Goal: Register for event/course

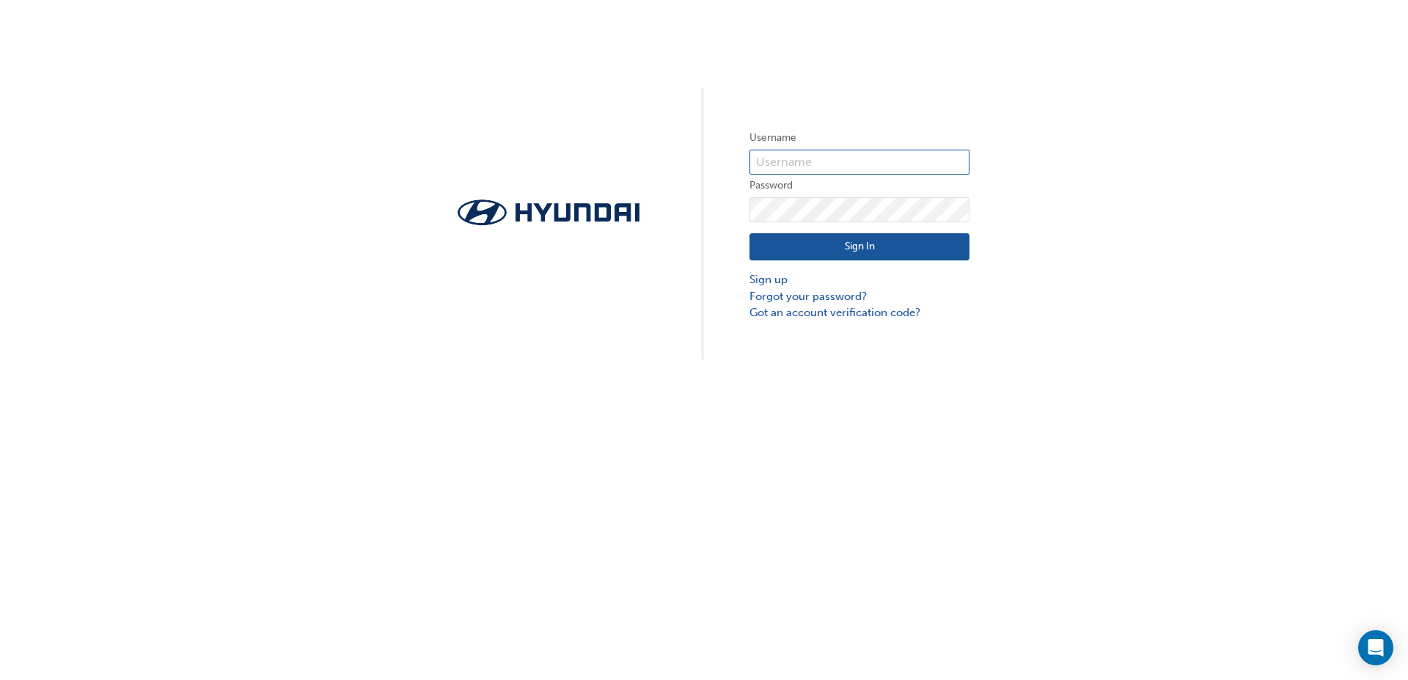
click at [871, 166] on input "text" at bounding box center [860, 162] width 220 height 25
type input "[PERSON_NAME][EMAIL_ADDRESS][DOMAIN_NAME]"
click at [847, 297] on link "Forgot your password?" at bounding box center [860, 296] width 220 height 17
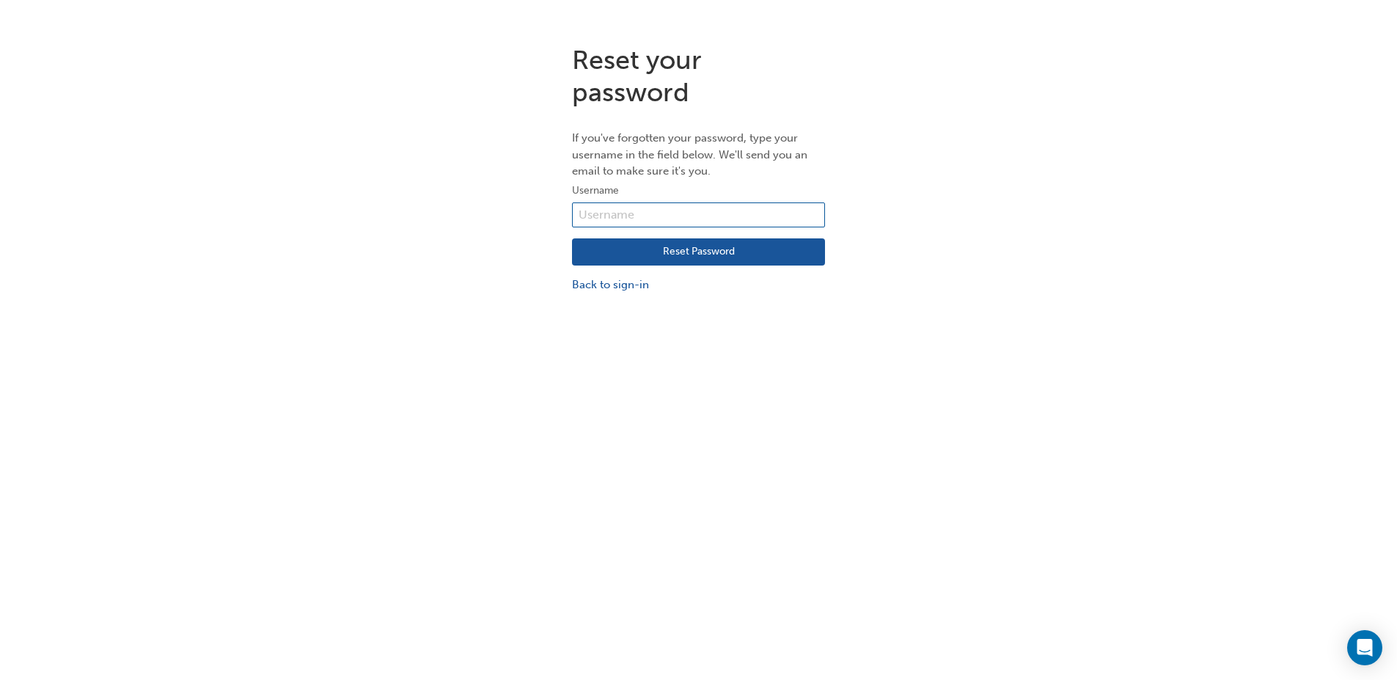
click at [742, 216] on input "text" at bounding box center [698, 214] width 253 height 25
type input "[PERSON_NAME][EMAIL_ADDRESS][DOMAIN_NAME]"
click at [758, 244] on button "Reset Password" at bounding box center [698, 252] width 253 height 28
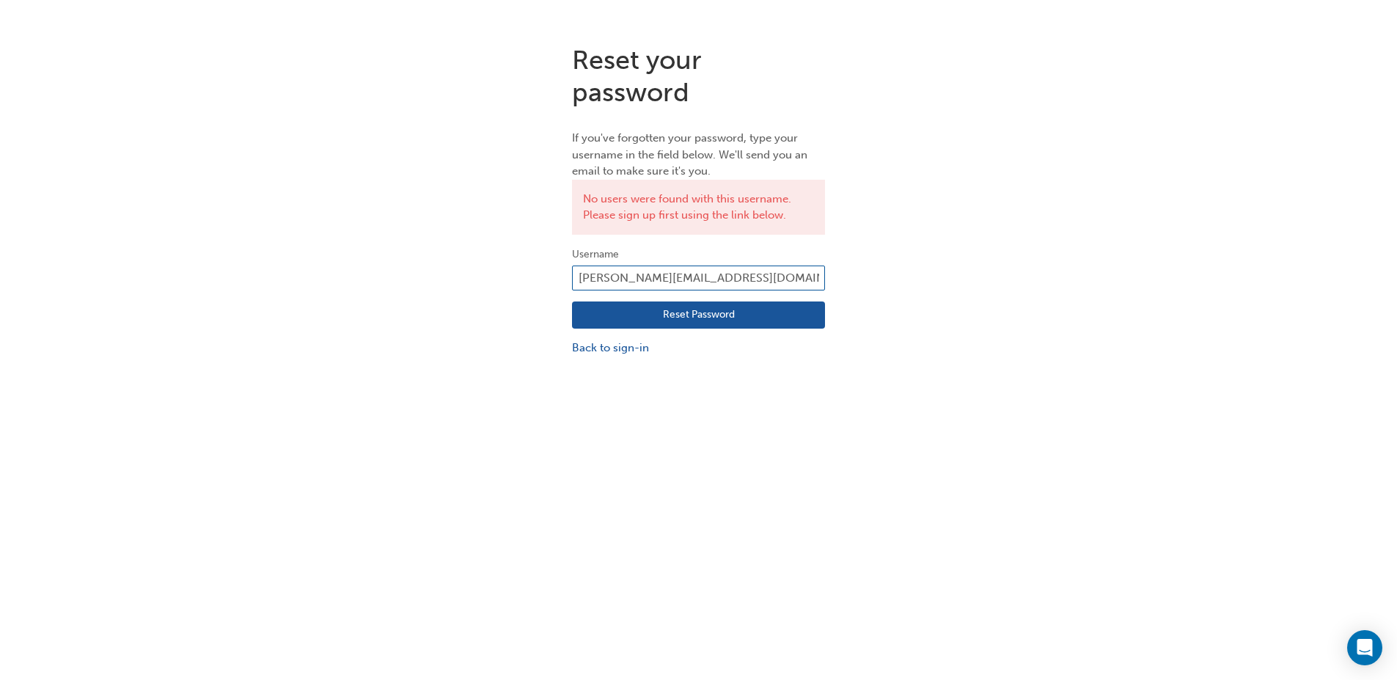
click at [757, 280] on input "[PERSON_NAME][EMAIL_ADDRESS][DOMAIN_NAME]" at bounding box center [698, 278] width 253 height 25
click at [964, 205] on div "Reset your password If you've forgotten your password, type your username in th…" at bounding box center [698, 200] width 1397 height 334
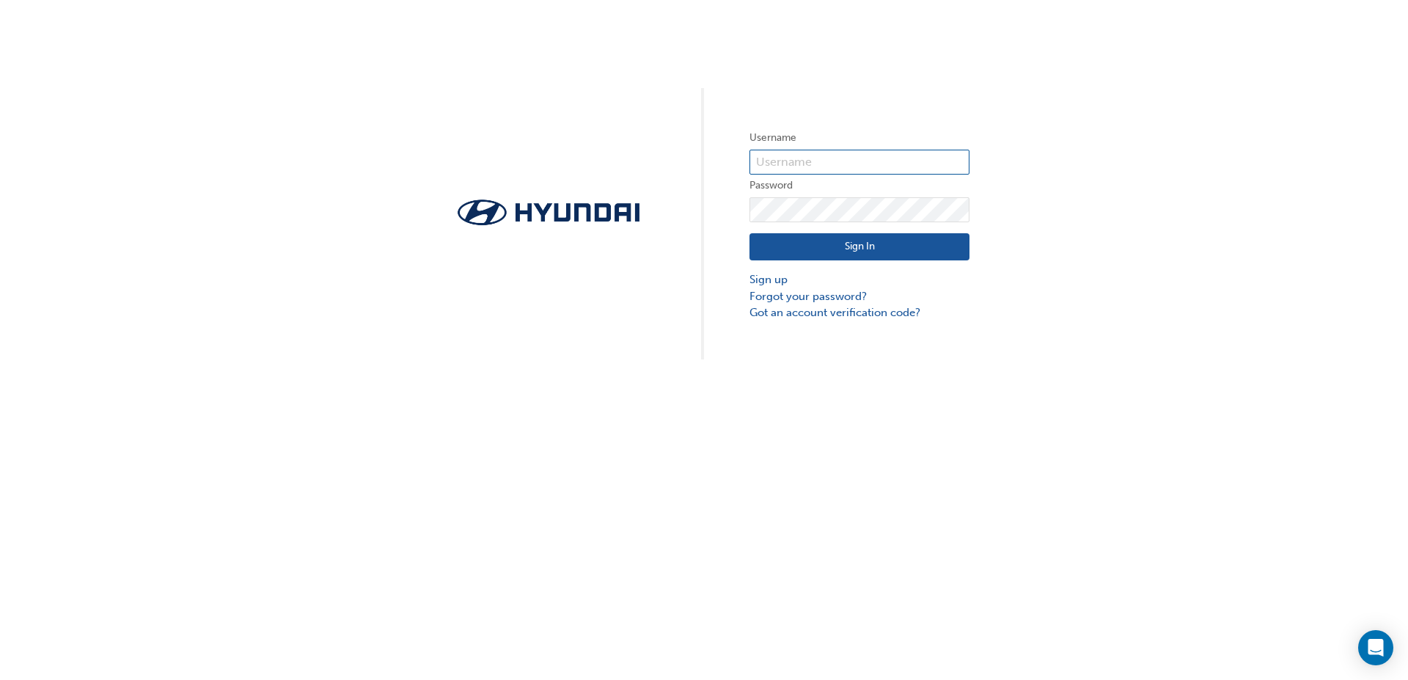
click at [855, 162] on input "text" at bounding box center [860, 162] width 220 height 25
type input "23750"
click button "Sign In" at bounding box center [860, 247] width 220 height 28
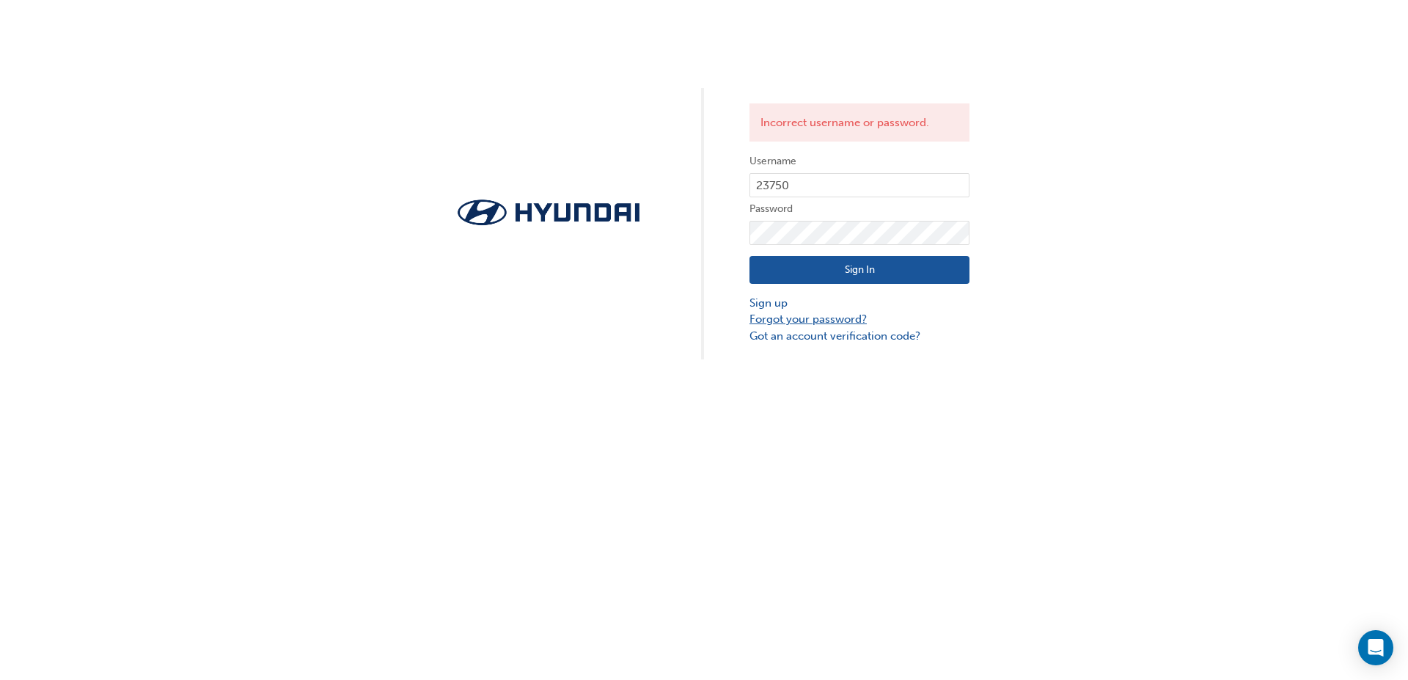
click at [806, 318] on link "Forgot your password?" at bounding box center [860, 319] width 220 height 17
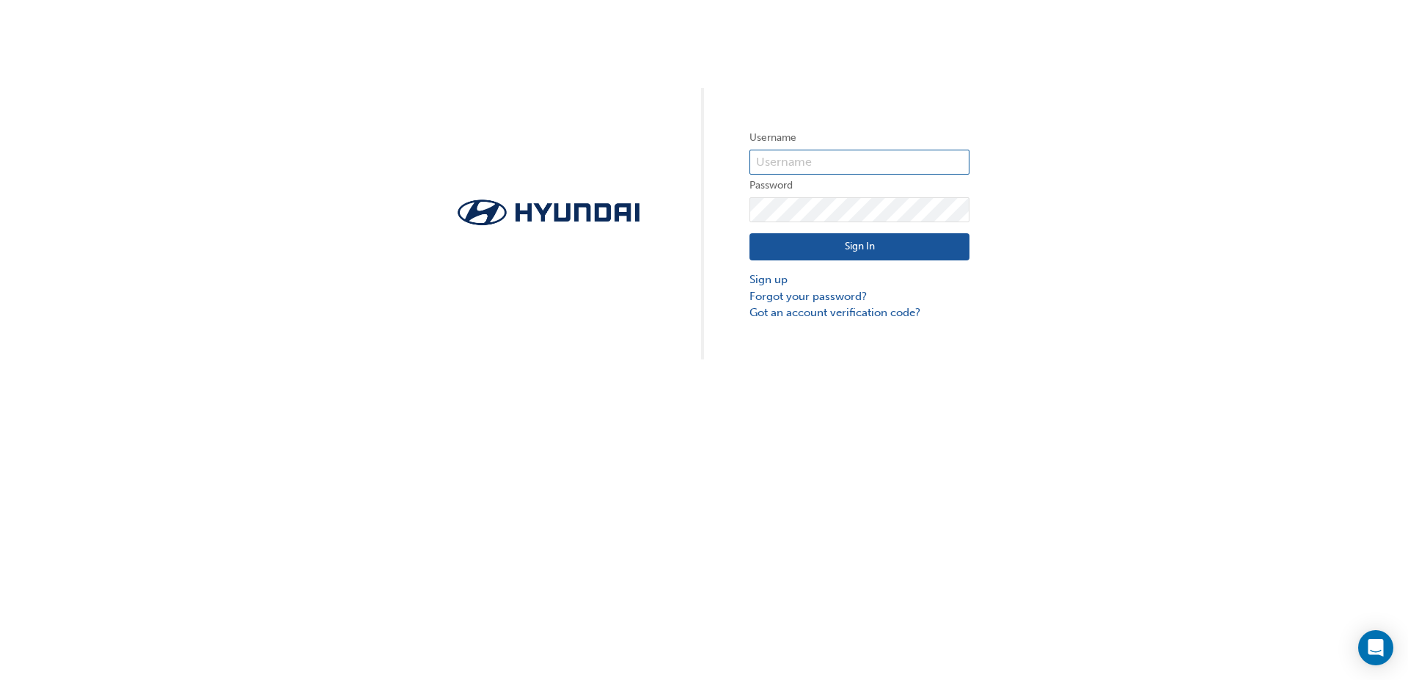
click at [805, 174] on input "text" at bounding box center [860, 162] width 220 height 25
type input "23750"
drag, startPoint x: 825, startPoint y: 166, endPoint x: 721, endPoint y: 166, distance: 104.2
click at [721, 166] on div "Username 23750 Password Sign In Sign up Forgot your password? Got an account ve…" at bounding box center [704, 179] width 1408 height 359
click at [810, 297] on link "Forgot your password?" at bounding box center [860, 296] width 220 height 17
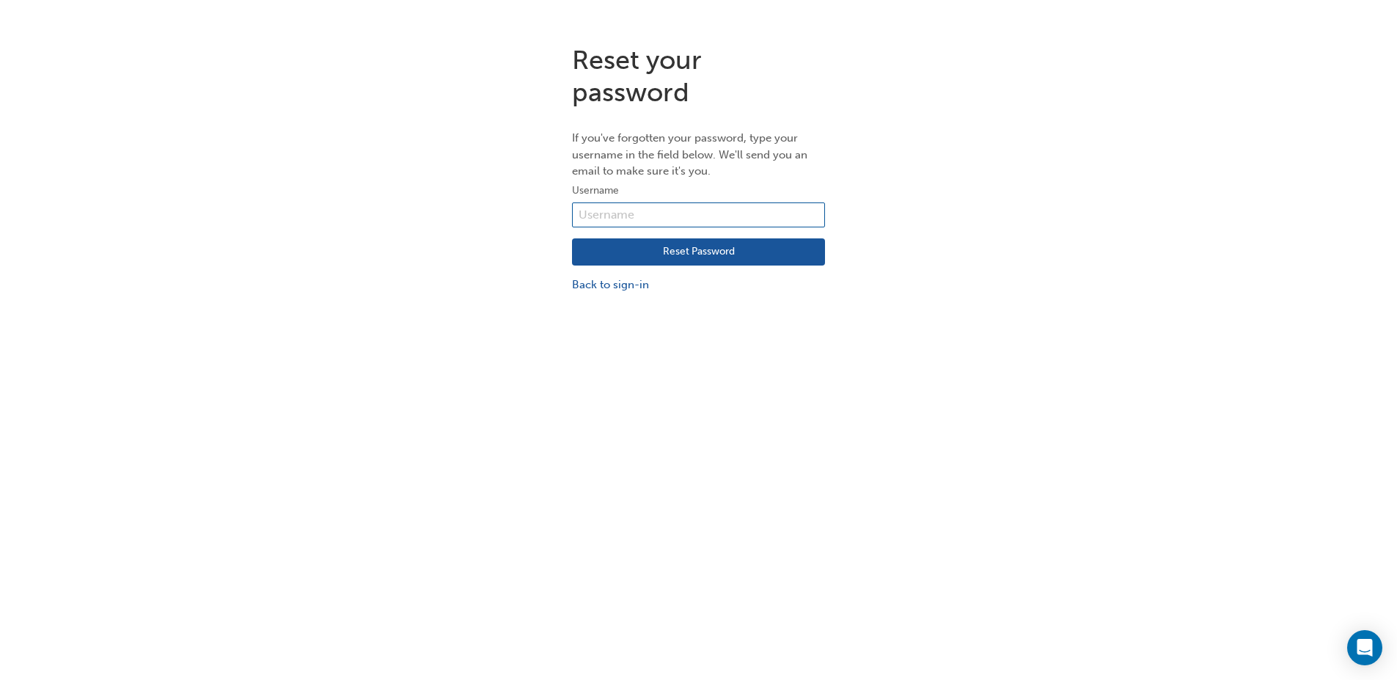
click at [761, 224] on input "text" at bounding box center [698, 214] width 253 height 25
paste input "23750"
type input "23750"
click at [739, 244] on button "Reset Password" at bounding box center [698, 252] width 253 height 28
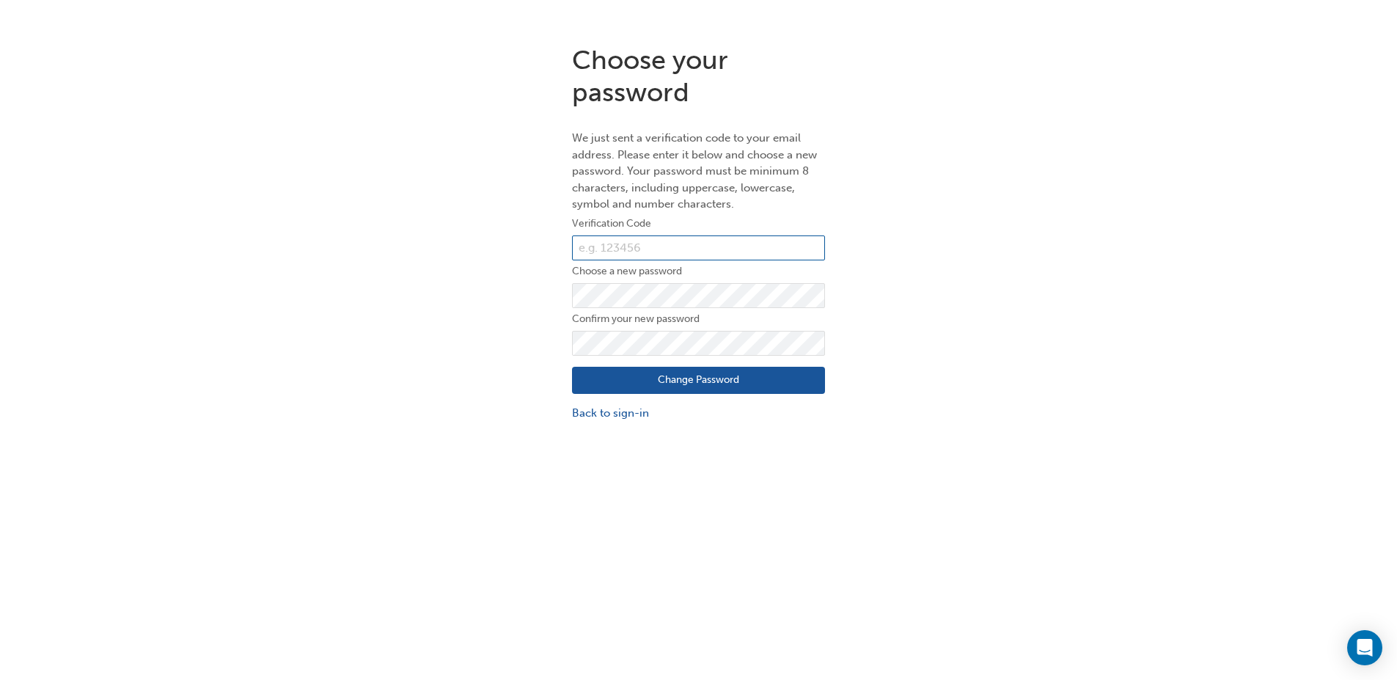
click at [739, 244] on input "text" at bounding box center [698, 247] width 253 height 25
paste input "782689"
type input "782689"
click at [689, 375] on button "Change Password" at bounding box center [698, 381] width 253 height 28
click button "Change Password" at bounding box center [698, 381] width 253 height 28
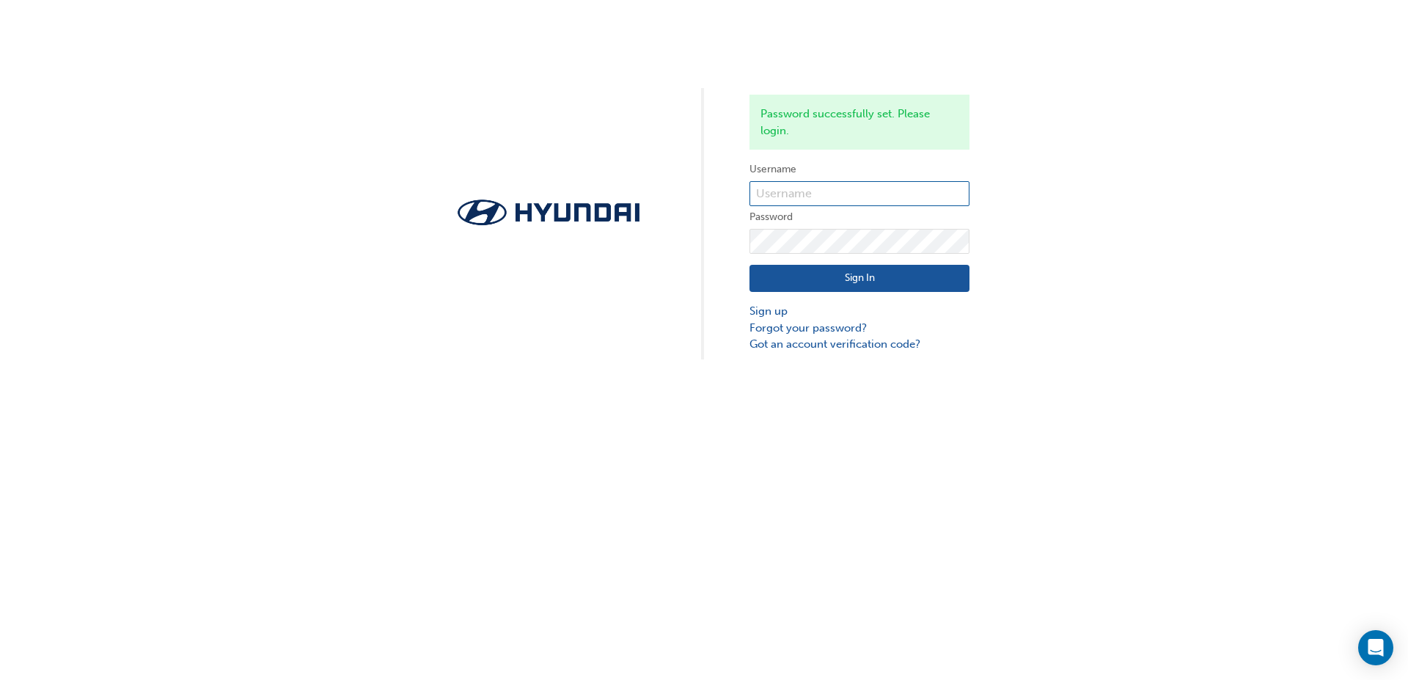
click at [854, 192] on input "text" at bounding box center [860, 193] width 220 height 25
type input "23750"
click button "Sign In" at bounding box center [860, 279] width 220 height 28
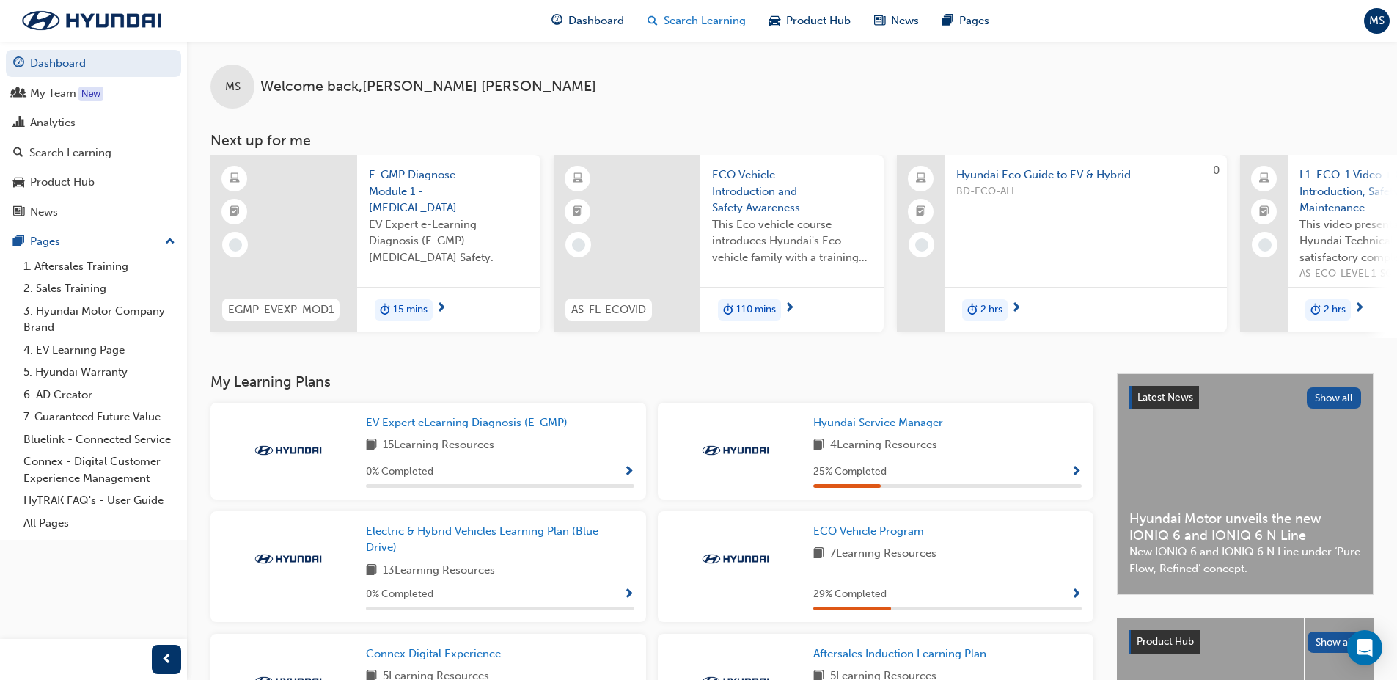
click at [676, 24] on span "Search Learning" at bounding box center [705, 20] width 82 height 17
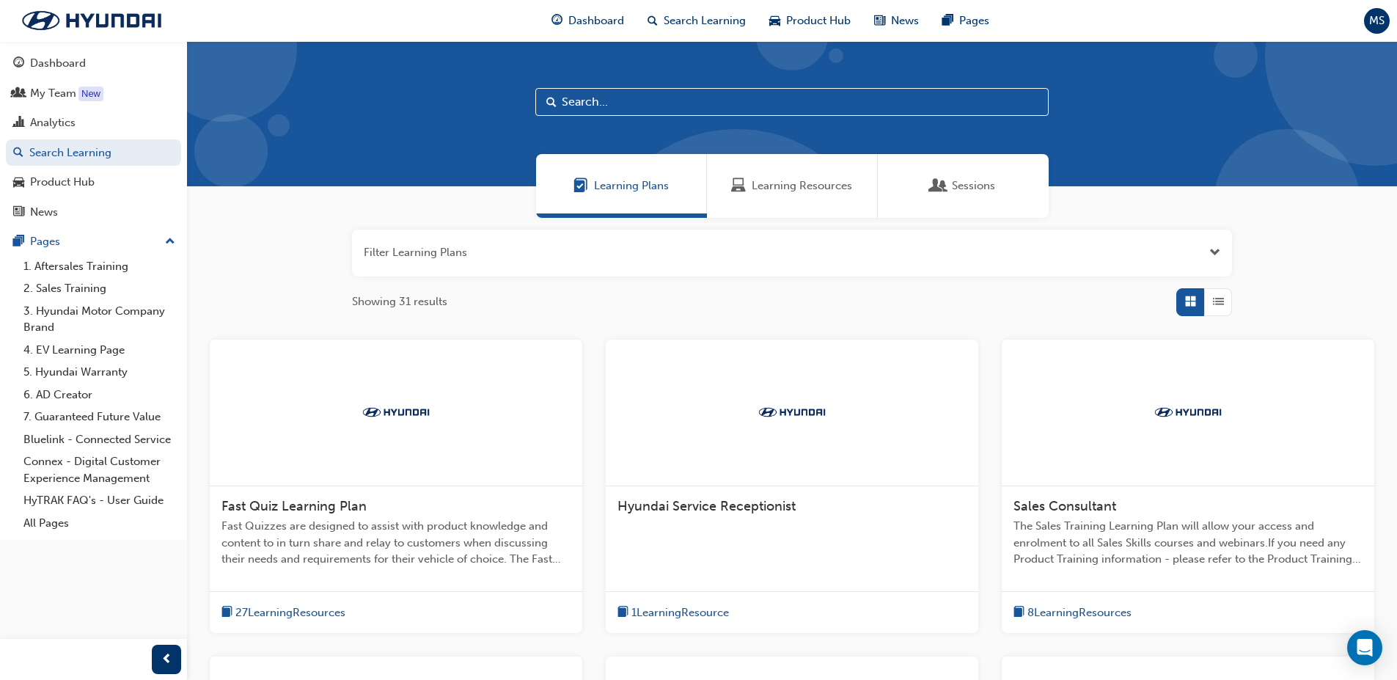
click at [661, 106] on input "text" at bounding box center [791, 102] width 513 height 28
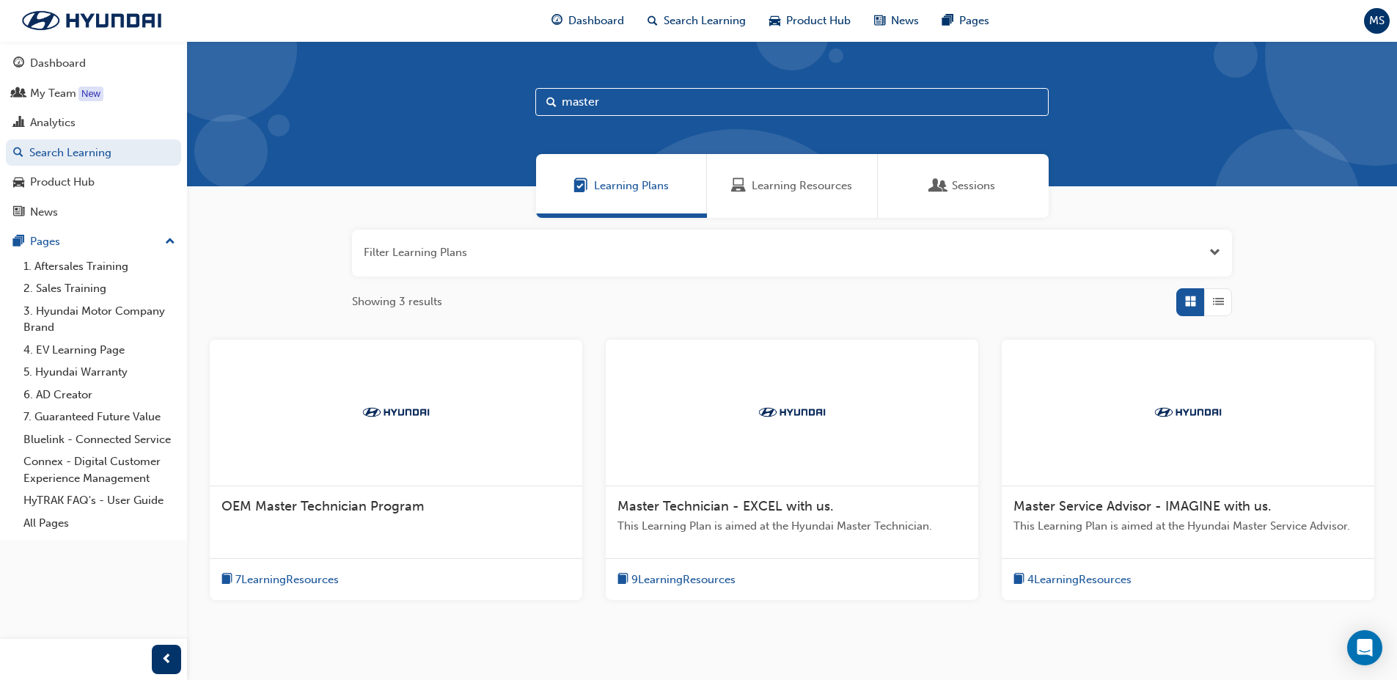
scroll to position [62, 0]
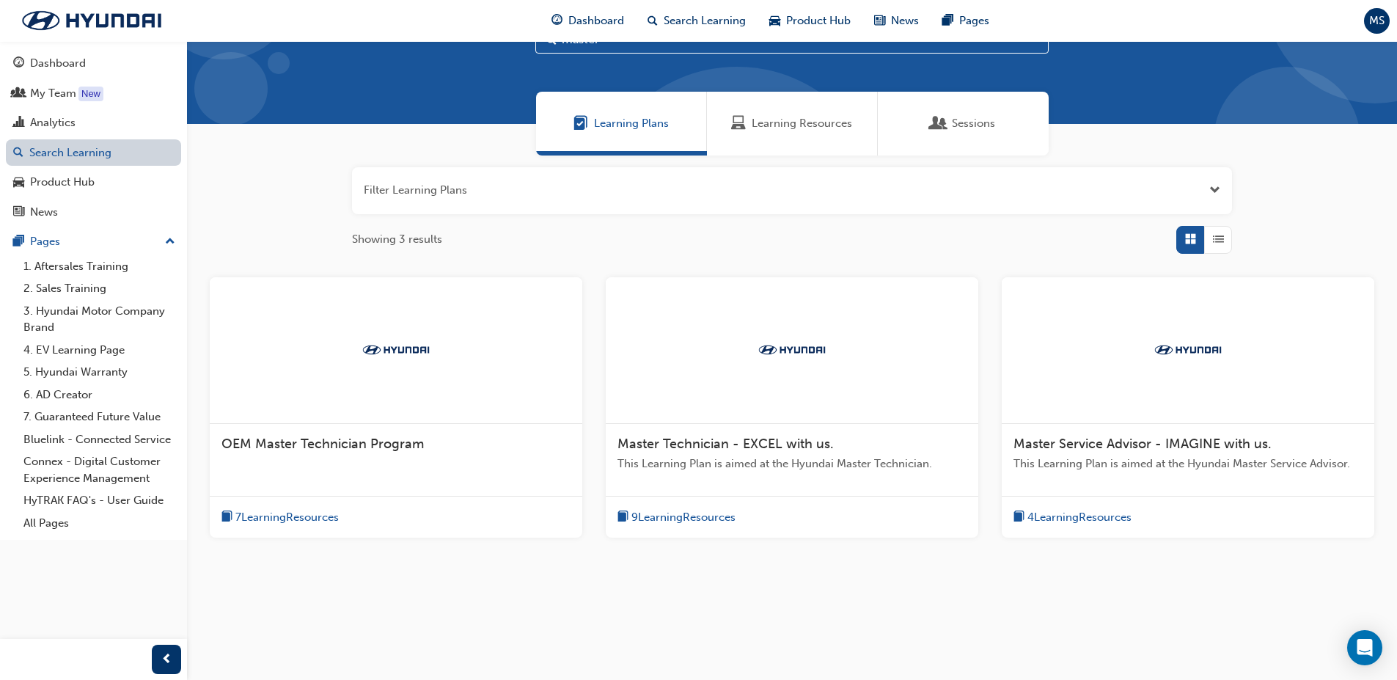
click at [80, 149] on link "Search Learning" at bounding box center [93, 152] width 175 height 27
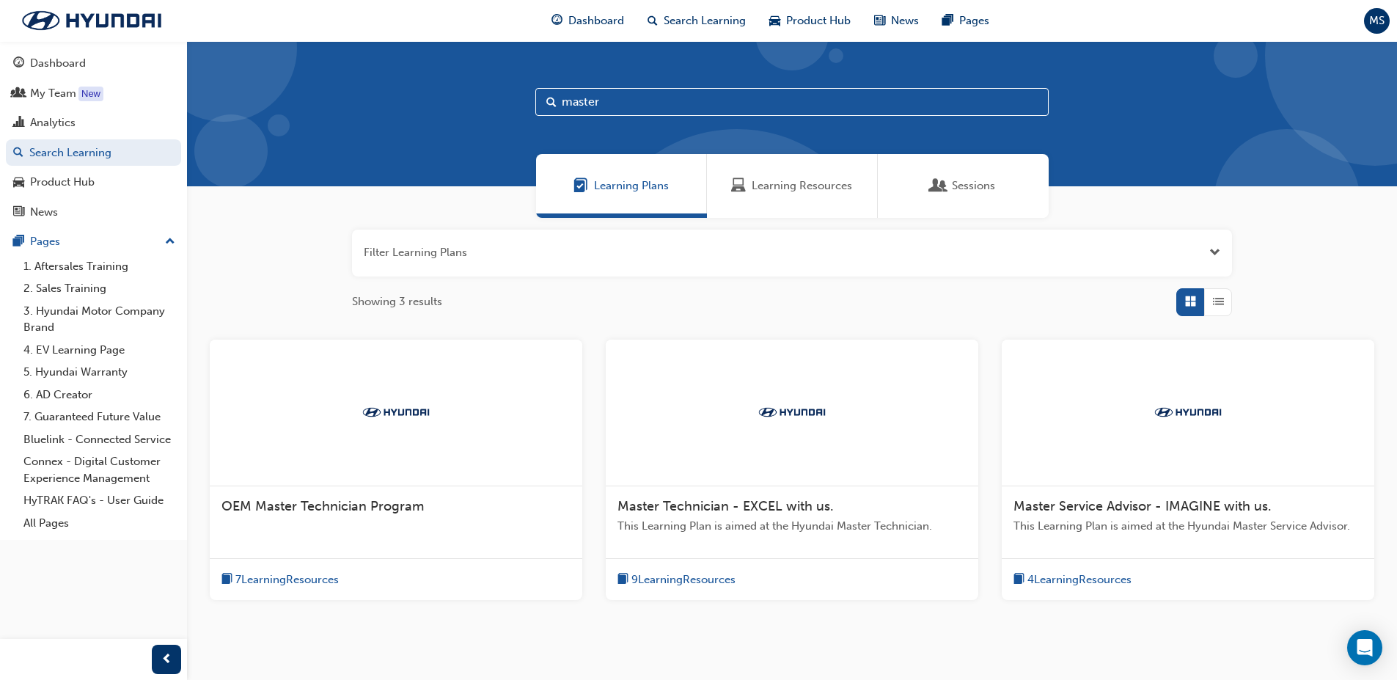
click at [626, 99] on input "master" at bounding box center [791, 102] width 513 height 28
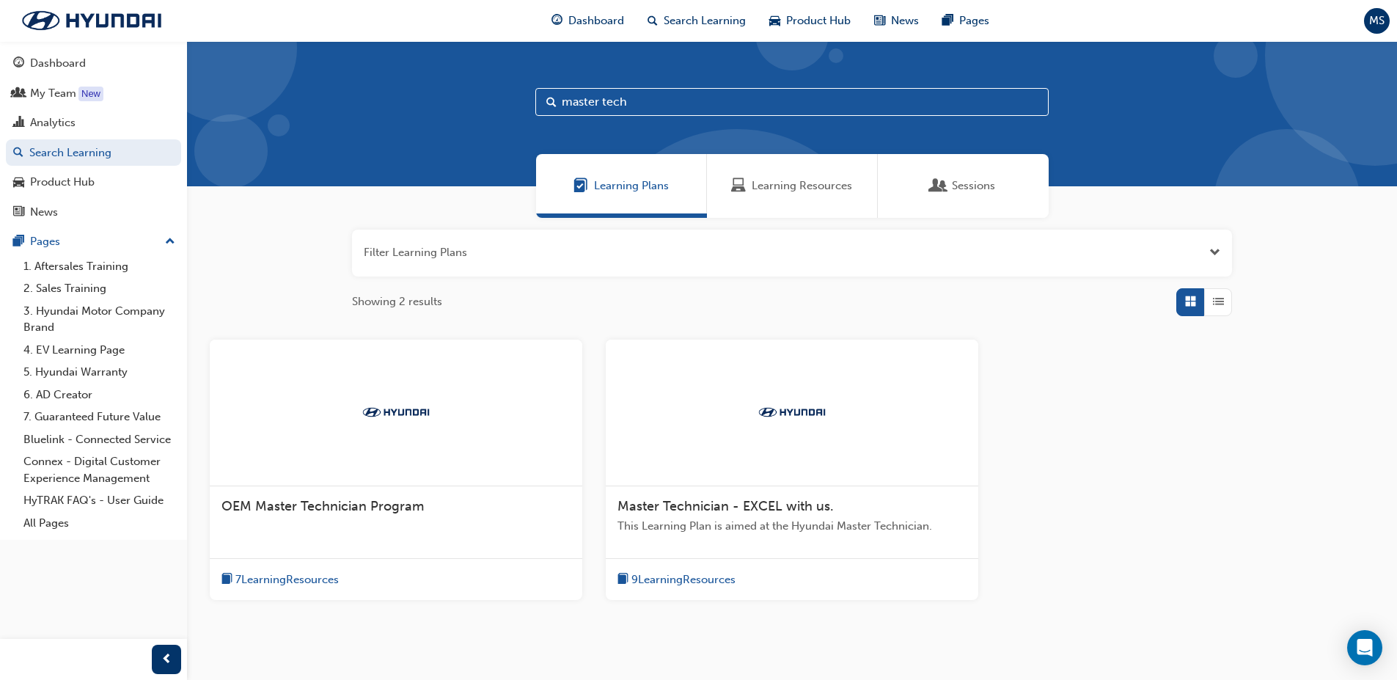
type input "master tech"
click at [369, 503] on span "OEM Master Technician Program" at bounding box center [323, 506] width 202 height 16
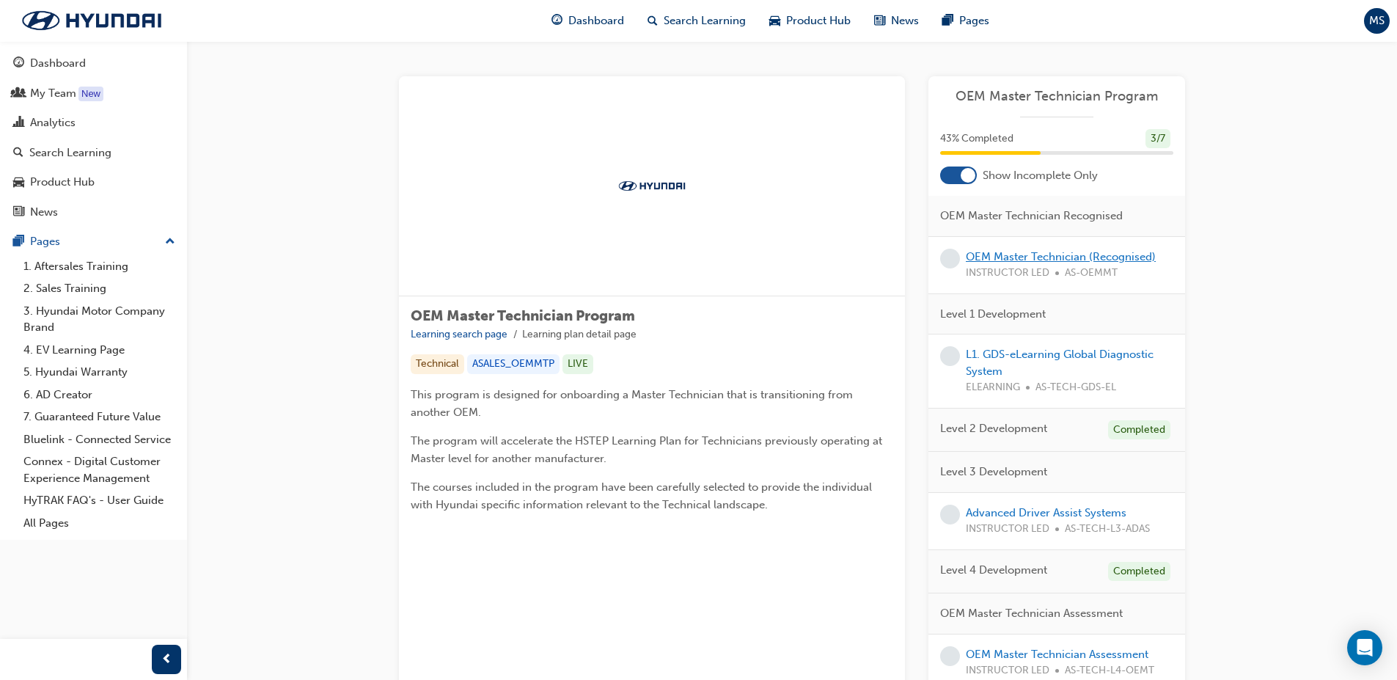
click at [1096, 260] on link "OEM Master Technician (Recognised)" at bounding box center [1061, 256] width 190 height 13
click at [615, 22] on span "Dashboard" at bounding box center [596, 20] width 56 height 17
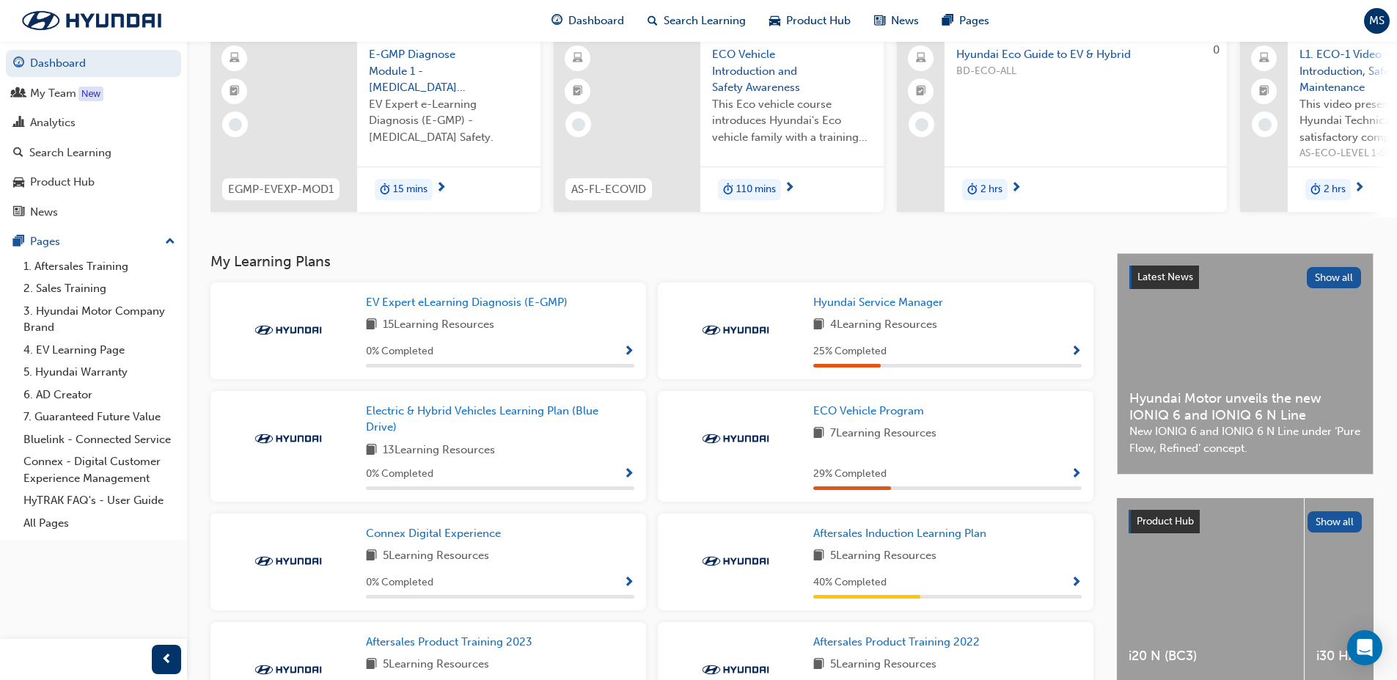
scroll to position [147, 0]
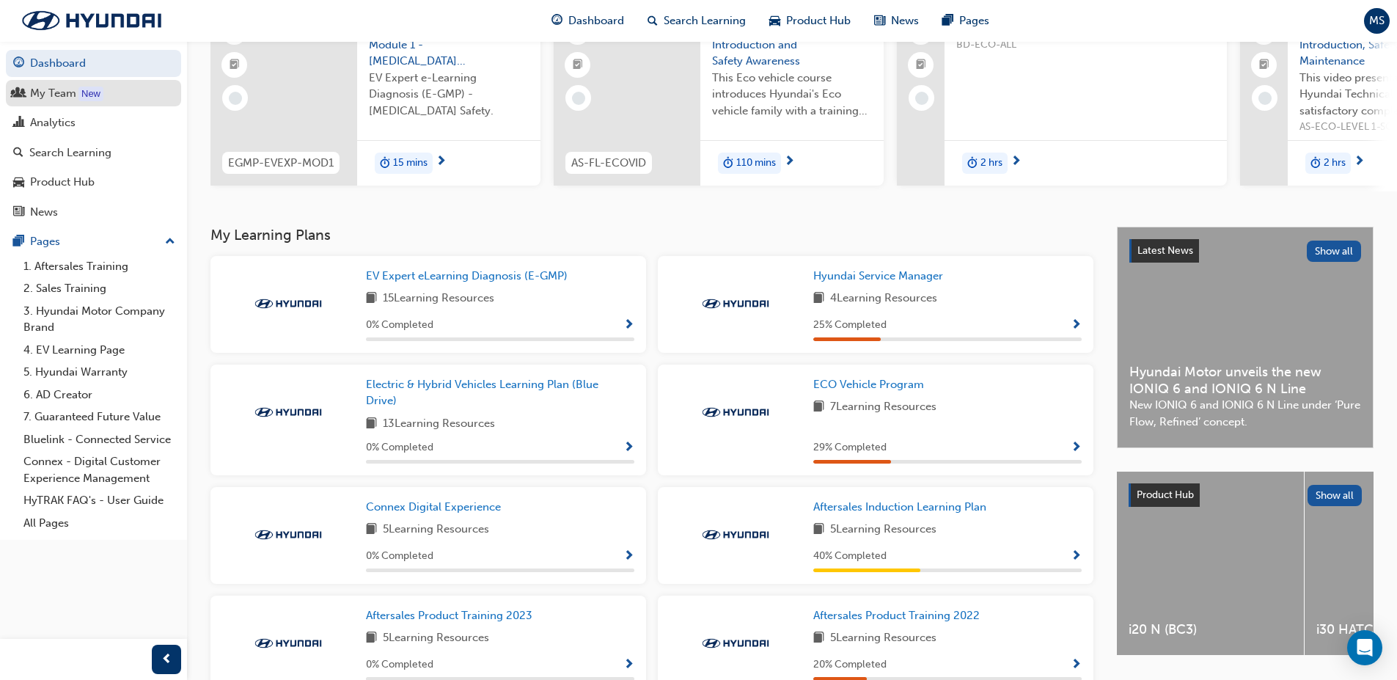
click at [56, 95] on div "My Team" at bounding box center [53, 93] width 46 height 17
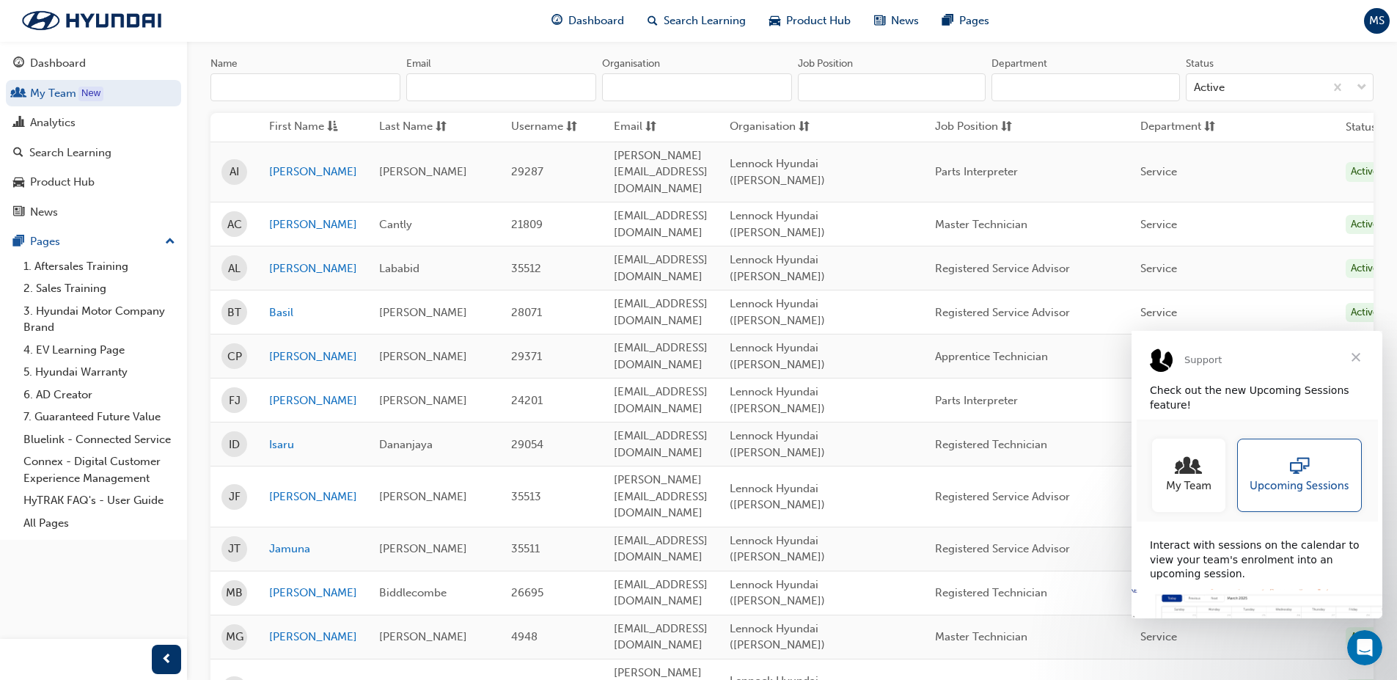
scroll to position [220, 0]
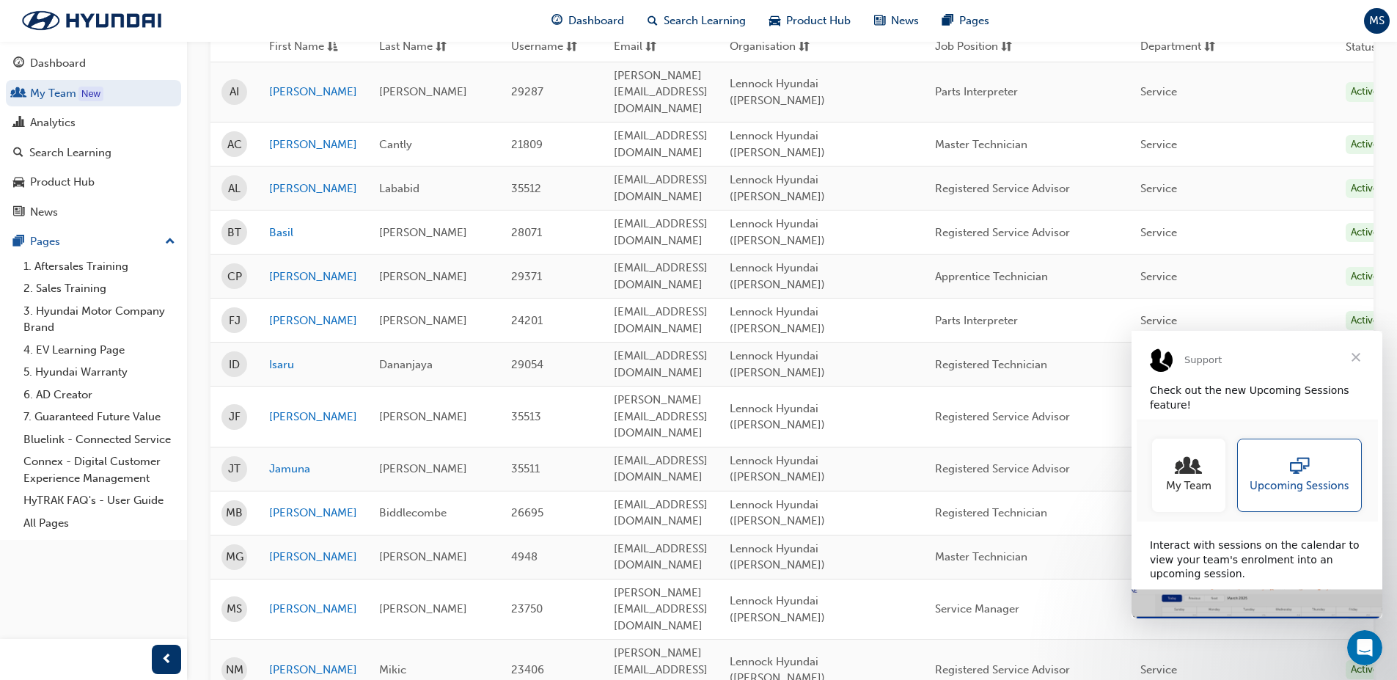
click at [1295, 473] on img "Intercom messenger" at bounding box center [1257, 471] width 241 height 102
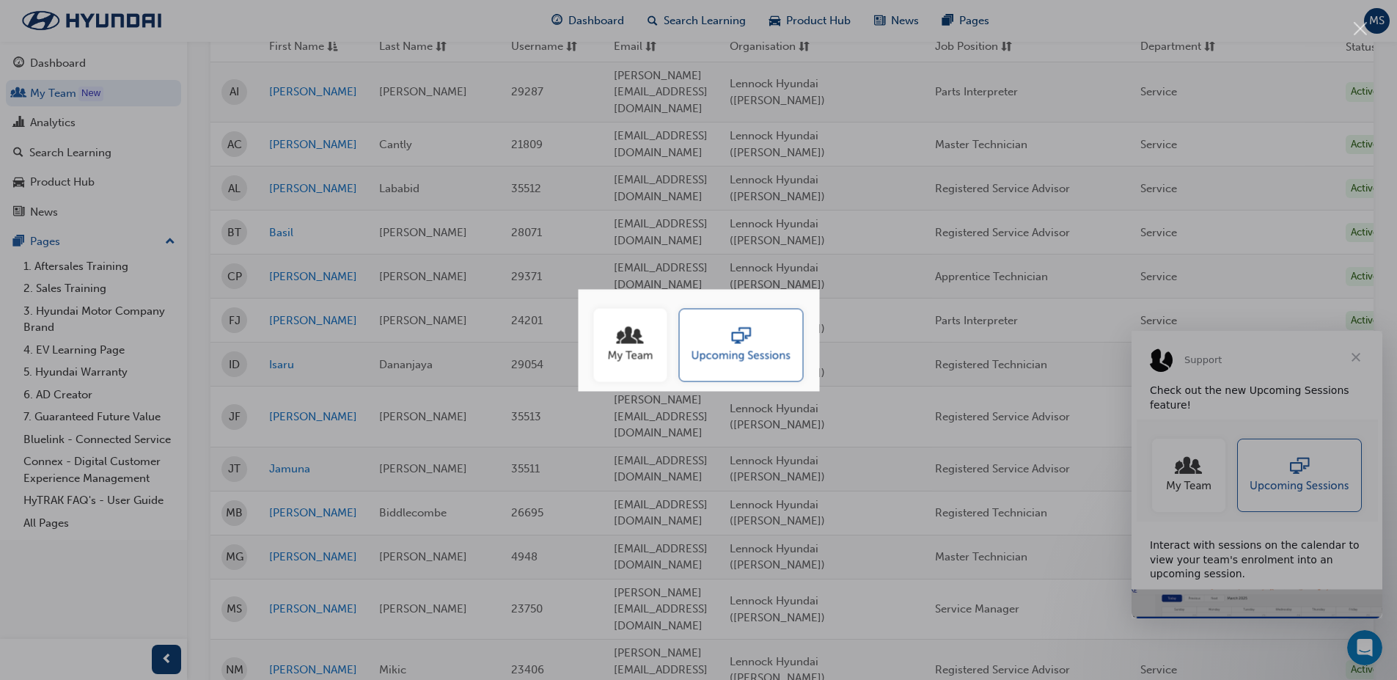
scroll to position [0, 0]
click at [737, 338] on img "Close" at bounding box center [698, 340] width 241 height 102
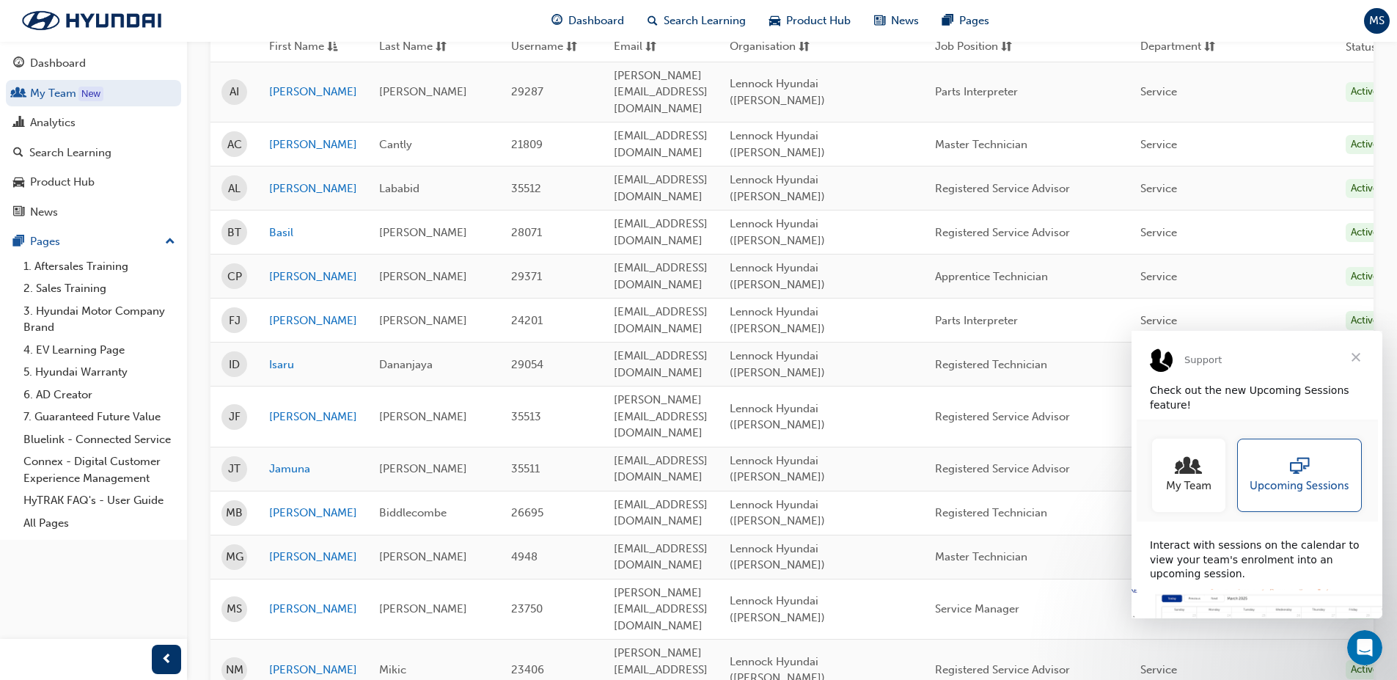
click at [1361, 357] on span "Close" at bounding box center [1356, 357] width 53 height 53
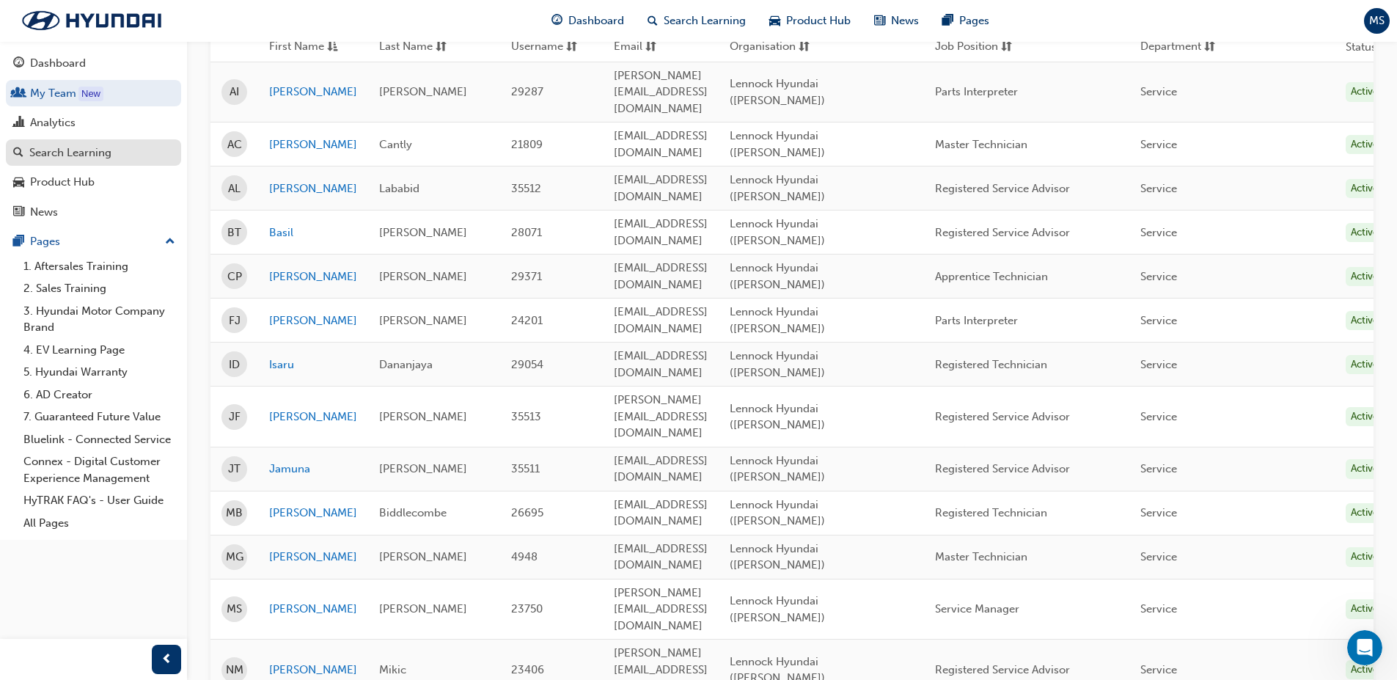
click at [97, 156] on div "Search Learning" at bounding box center [70, 152] width 82 height 17
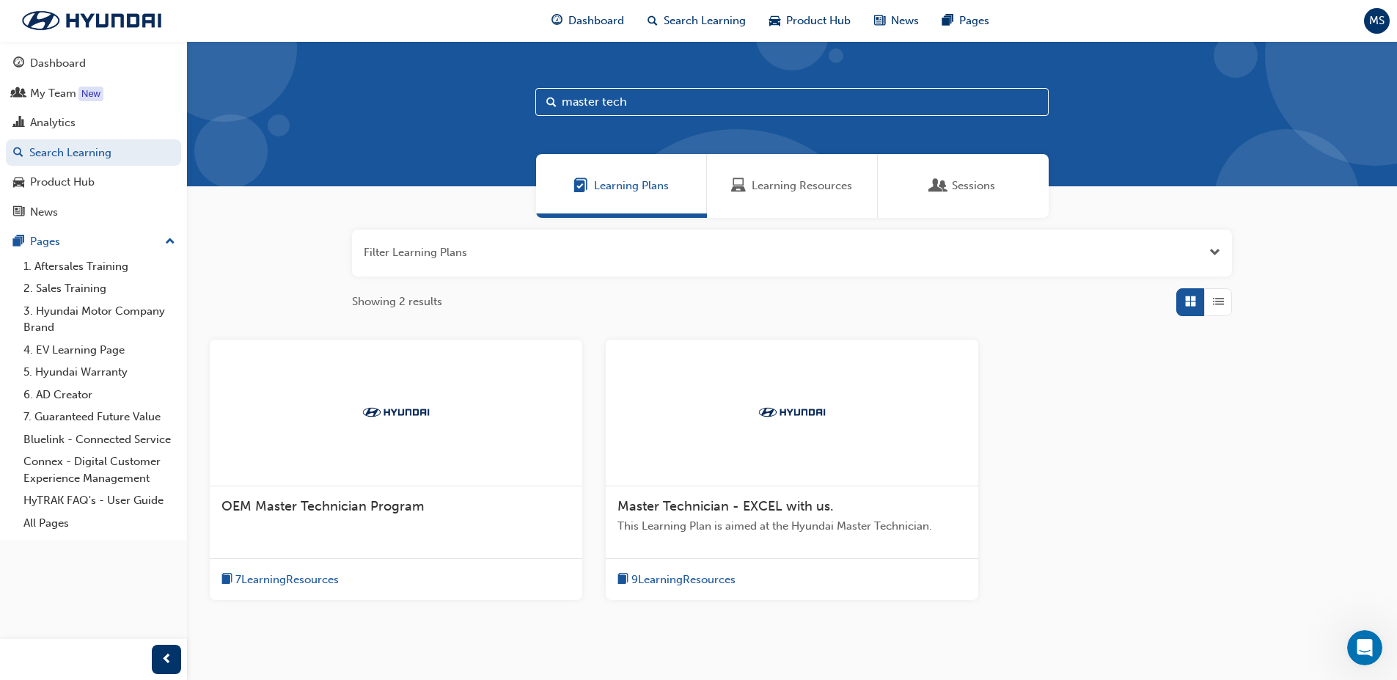
click at [936, 178] on span "Sessions" at bounding box center [939, 186] width 15 height 17
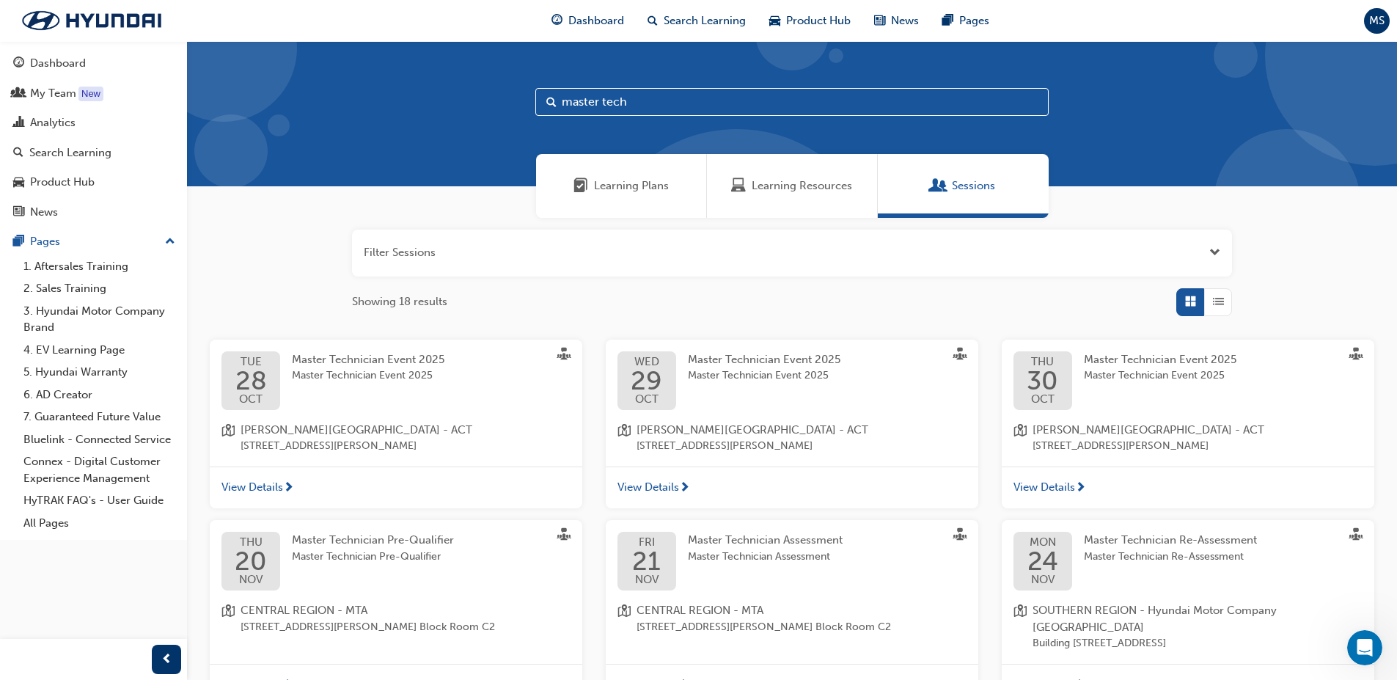
click at [265, 384] on span "28" at bounding box center [251, 380] width 32 height 26
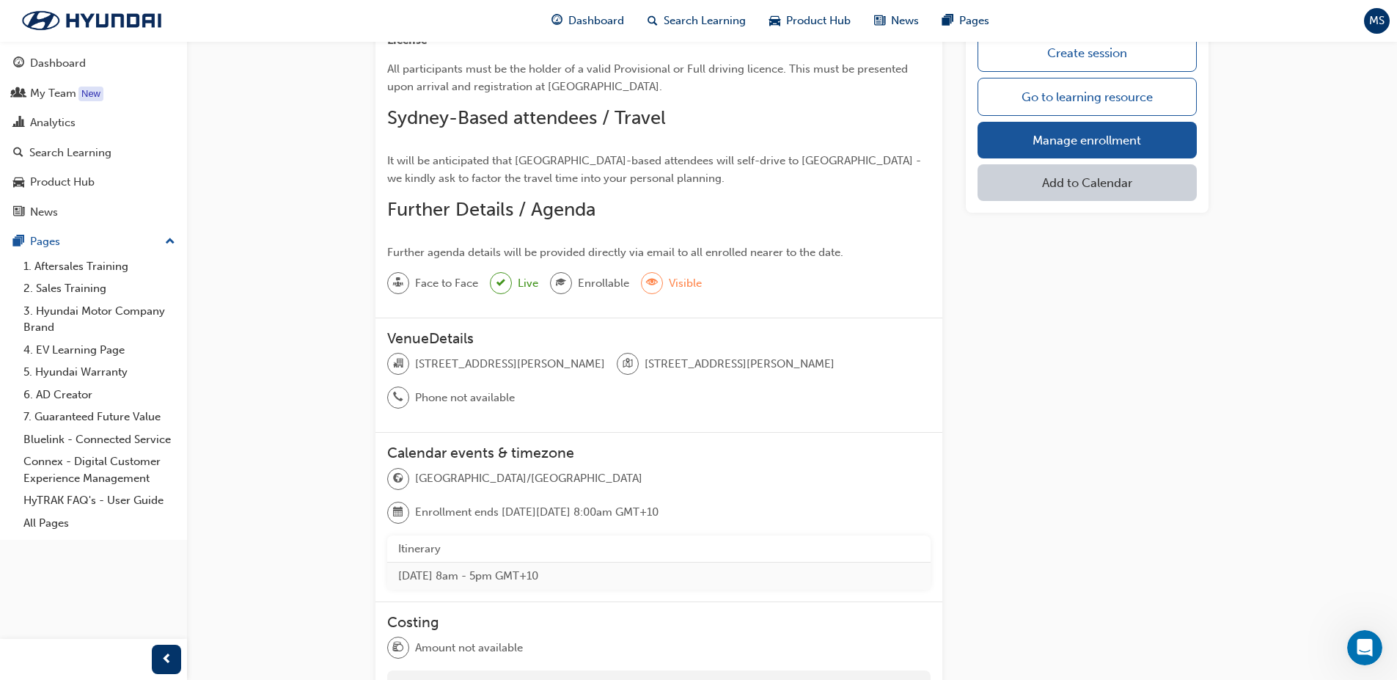
scroll to position [821, 0]
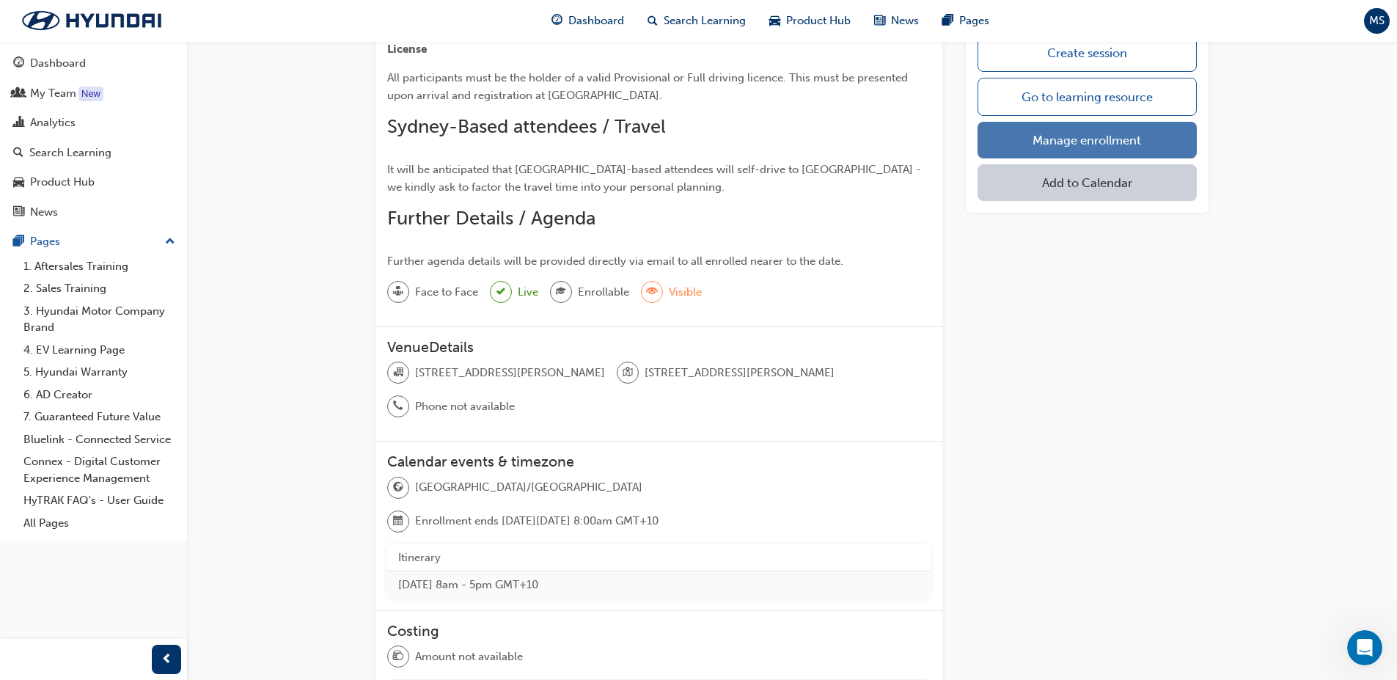
click at [1061, 144] on link "Manage enrollment" at bounding box center [1087, 140] width 219 height 37
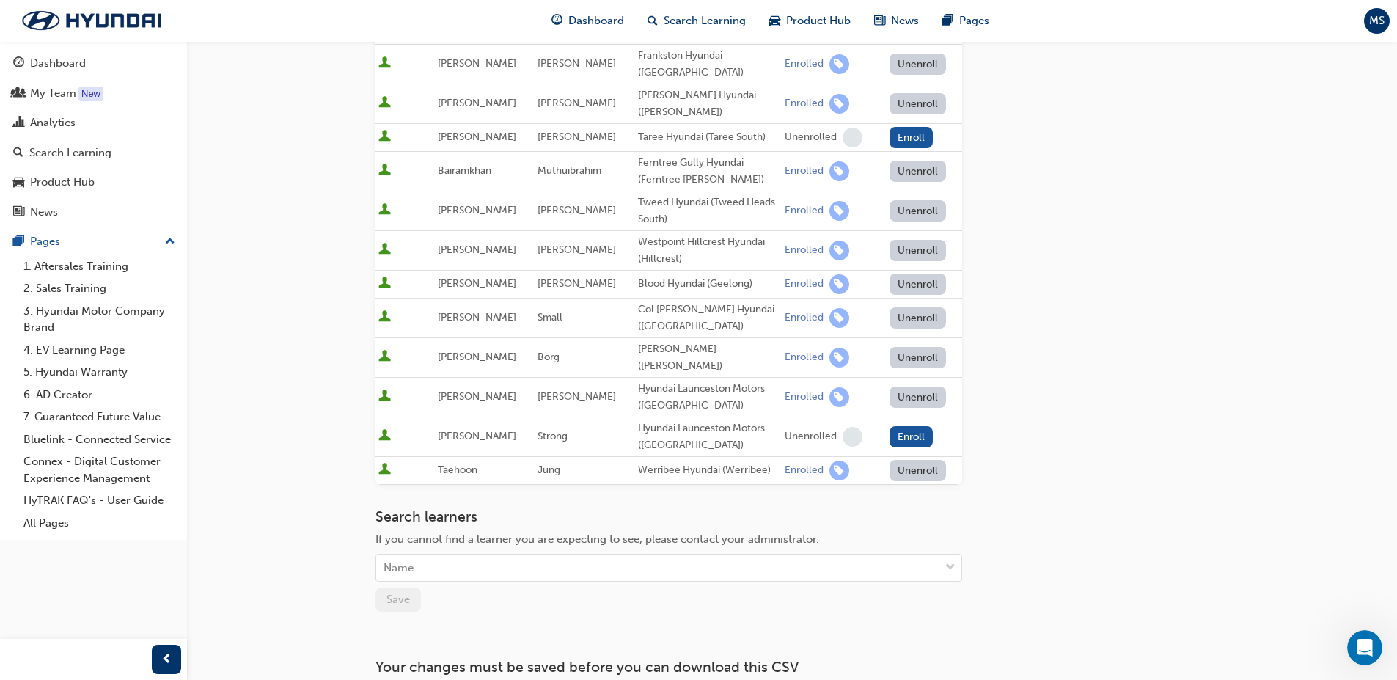
scroll to position [1047, 0]
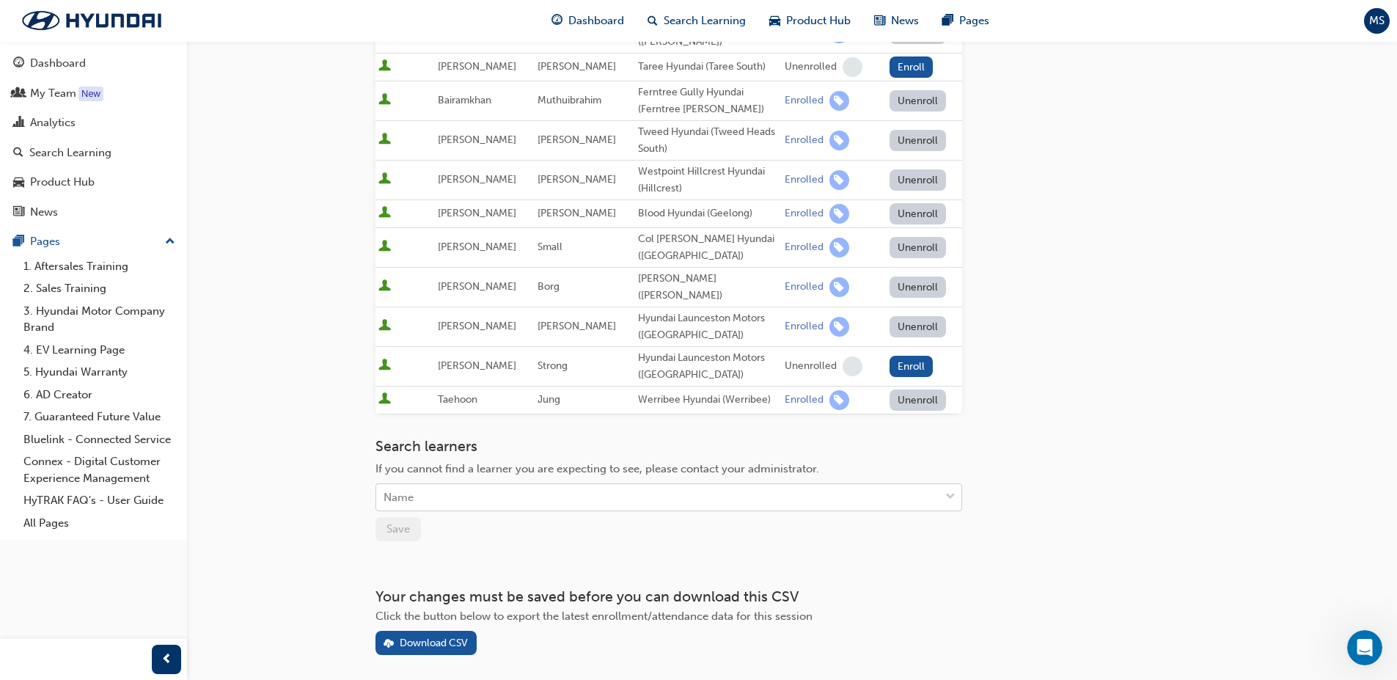
click at [500, 485] on div "Name" at bounding box center [657, 498] width 563 height 26
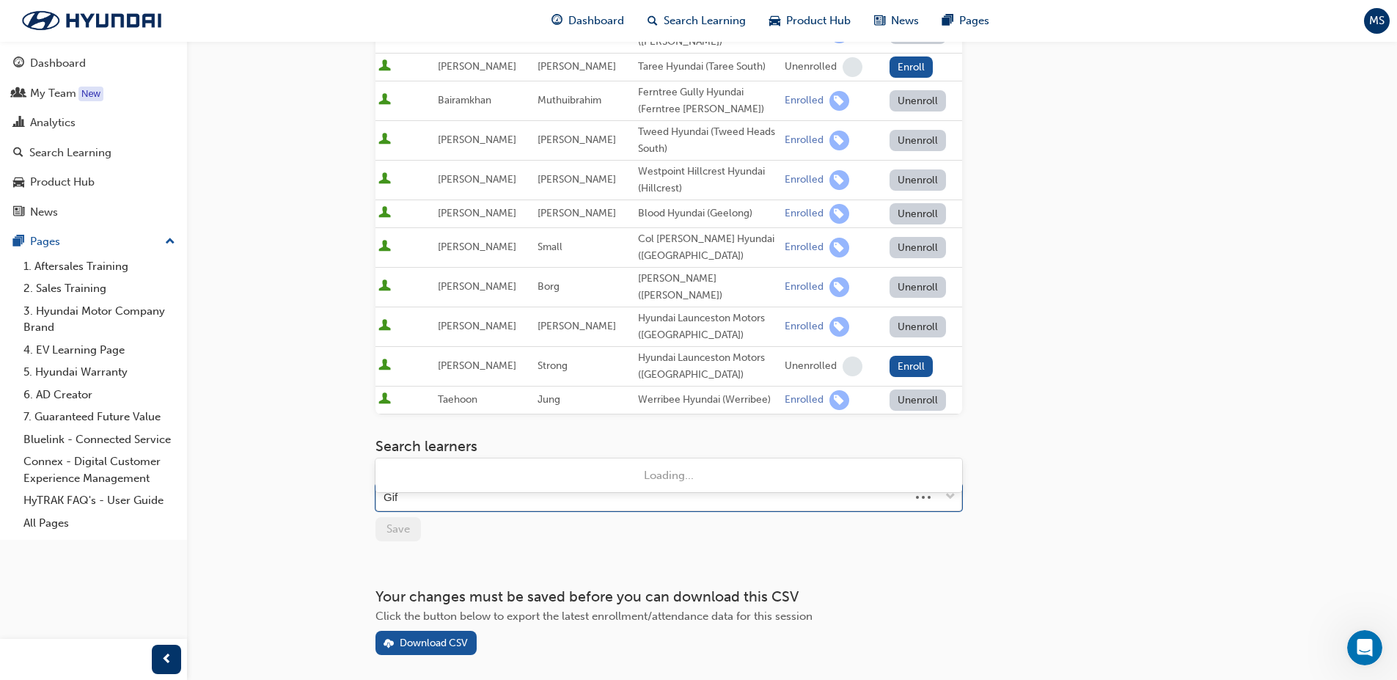
type input "Giff"
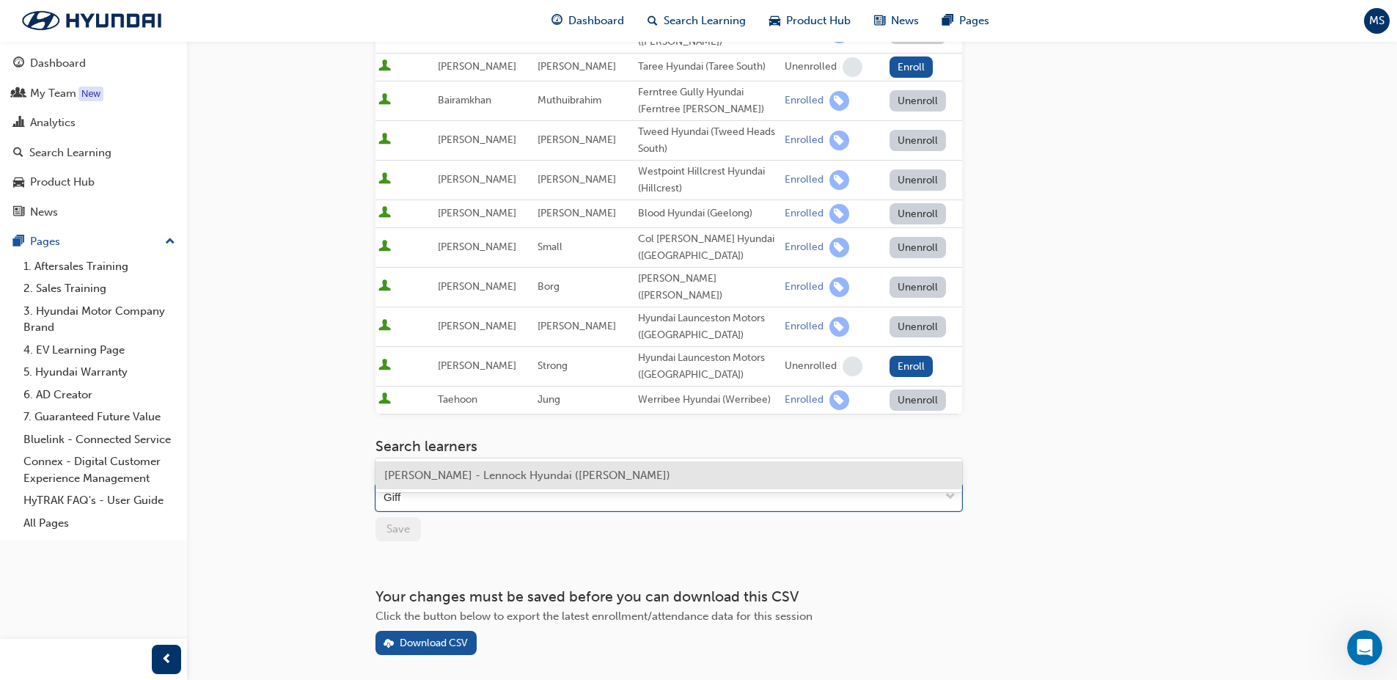
click at [450, 474] on span "[PERSON_NAME] - Lennock Hyundai ([PERSON_NAME])" at bounding box center [527, 475] width 286 height 13
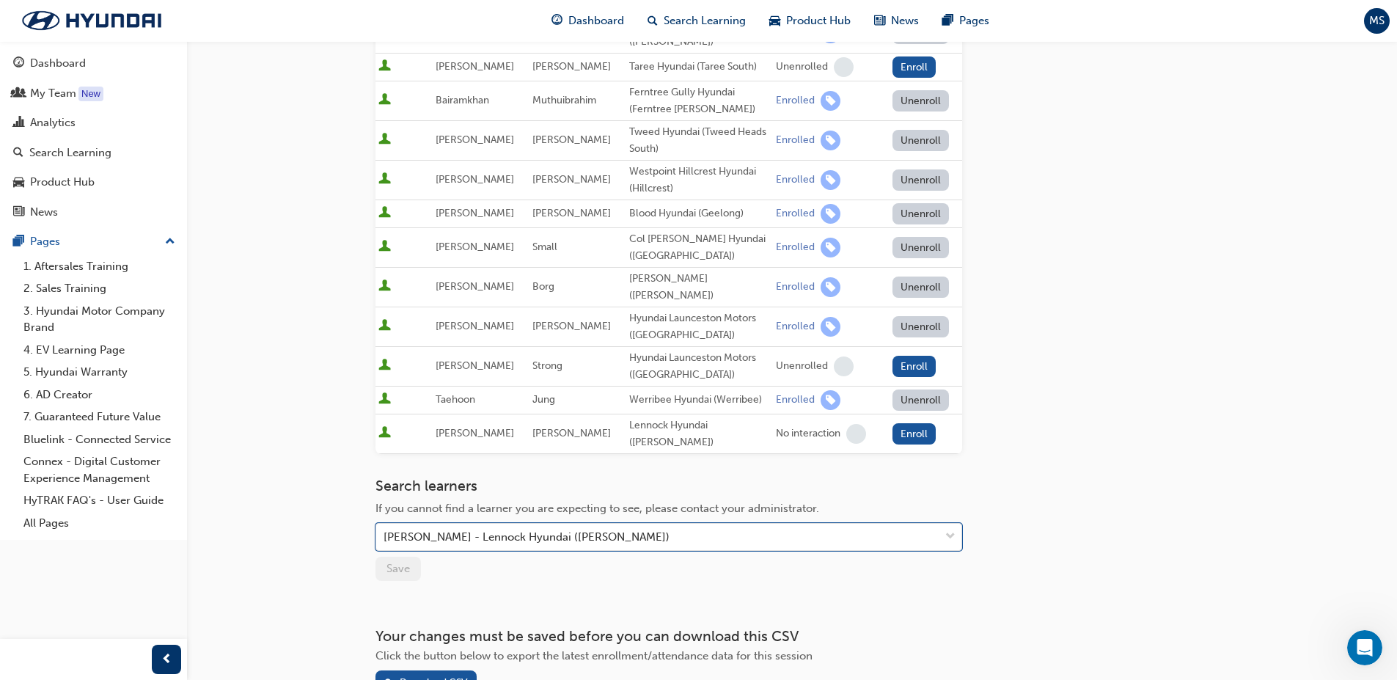
scroll to position [1075, 0]
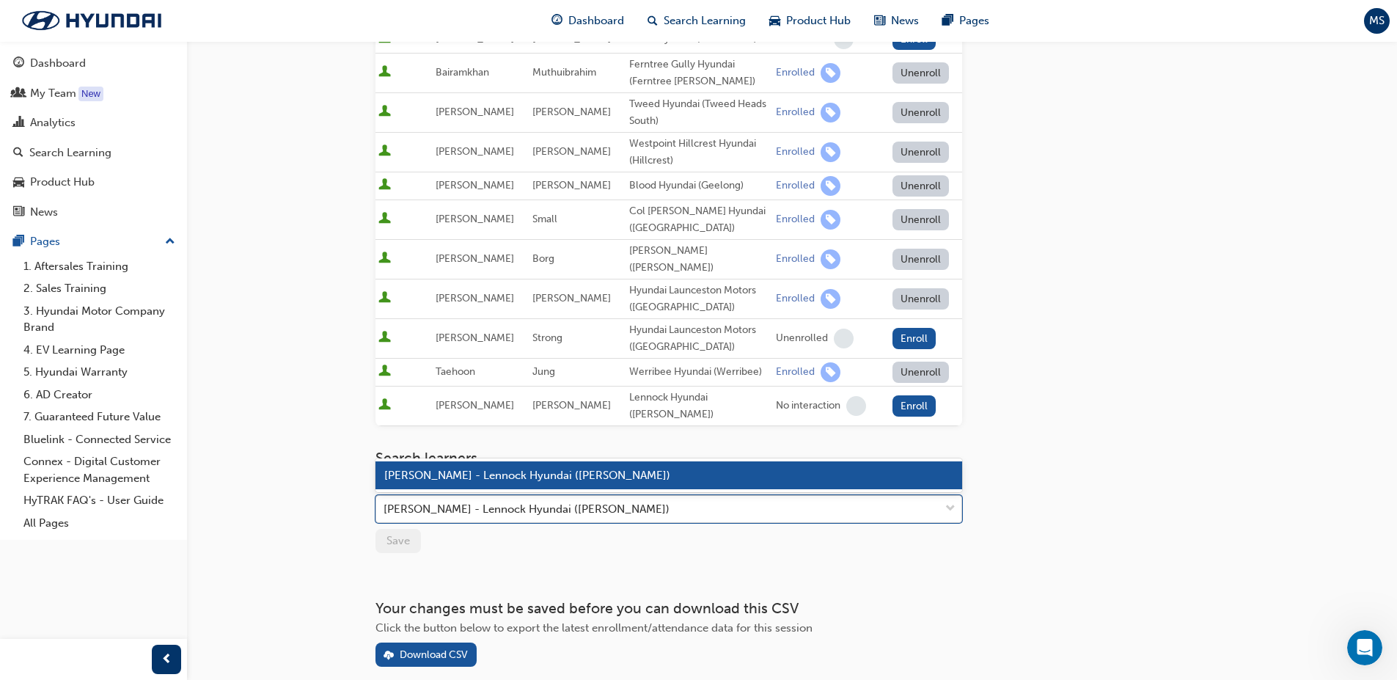
click at [954, 500] on span "down-icon" at bounding box center [950, 509] width 10 height 19
click at [733, 468] on div "[PERSON_NAME] - Lennock Hyundai ([PERSON_NAME])" at bounding box center [669, 475] width 587 height 29
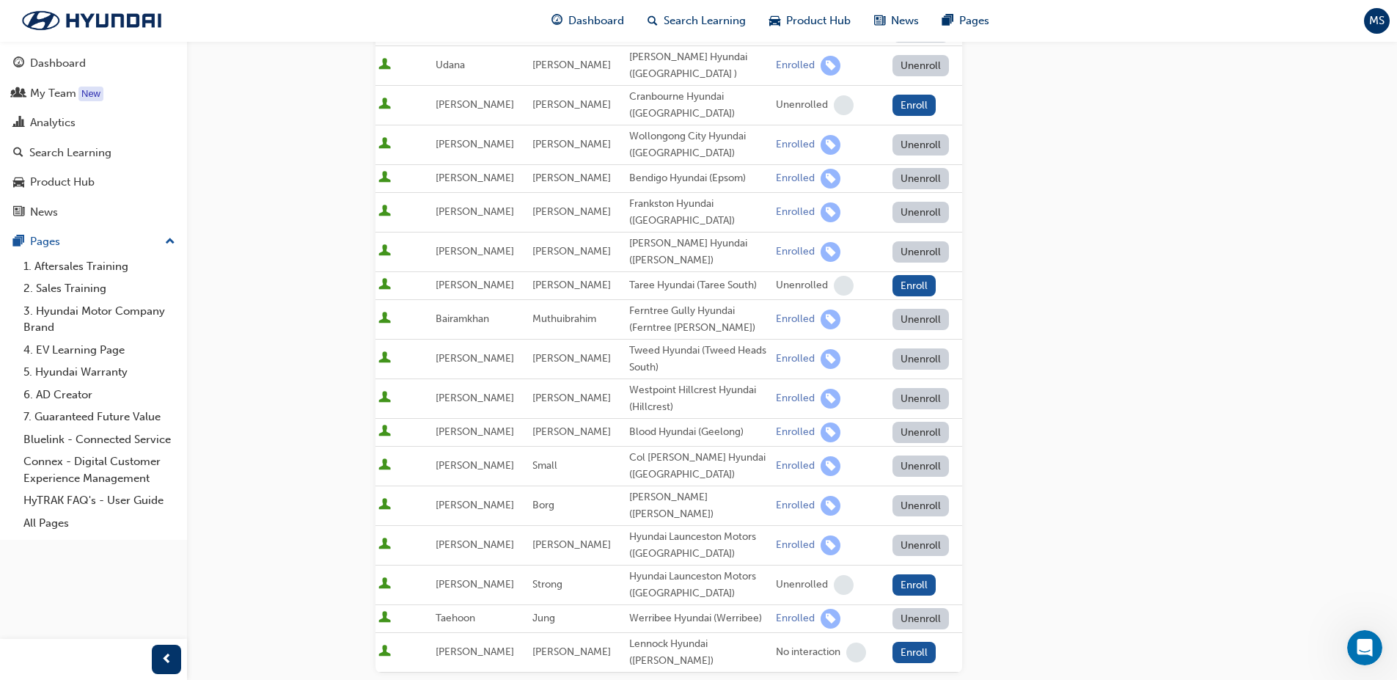
scroll to position [855, 0]
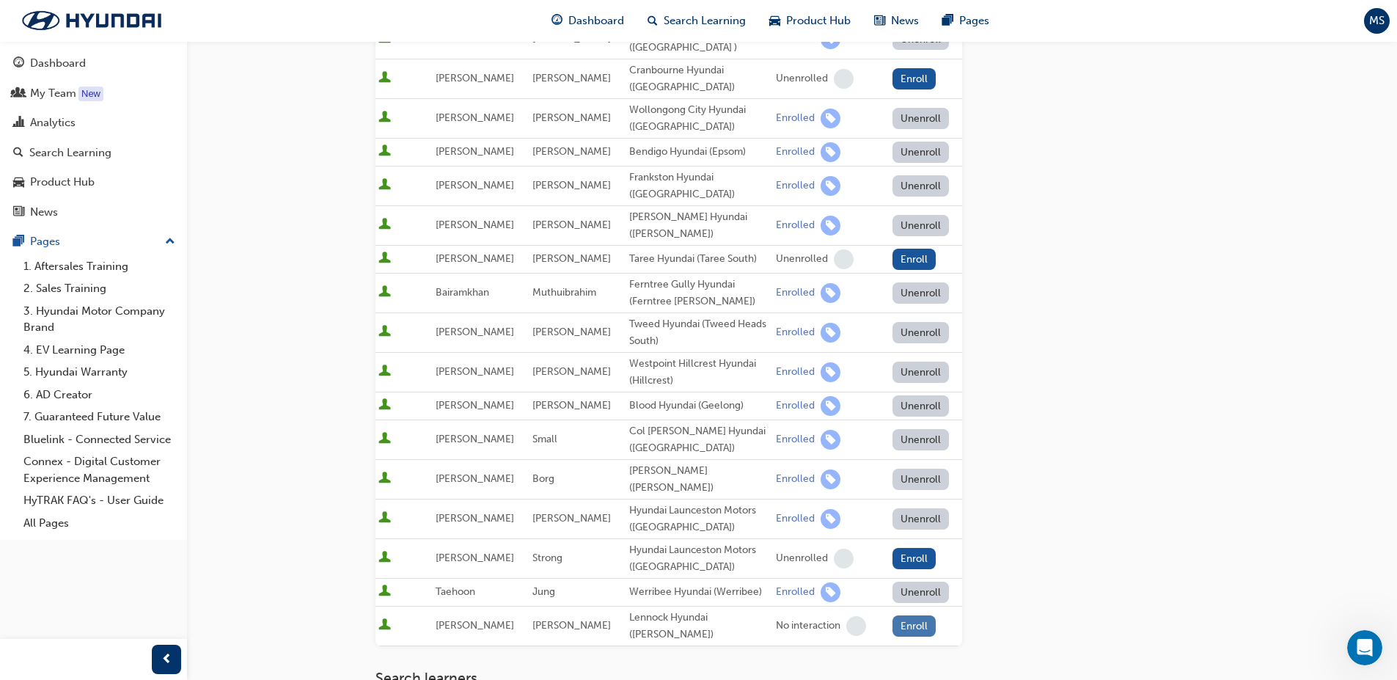
click at [904, 615] on button "Enroll" at bounding box center [915, 625] width 44 height 21
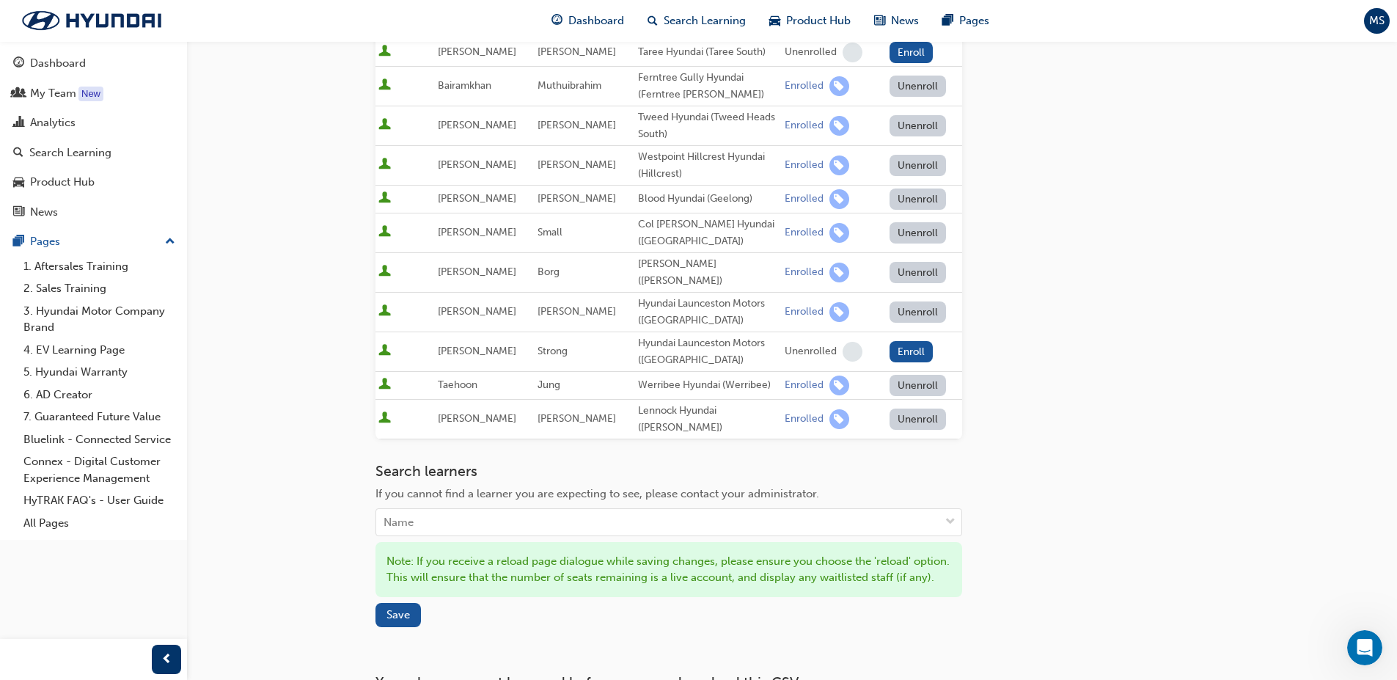
scroll to position [1075, 0]
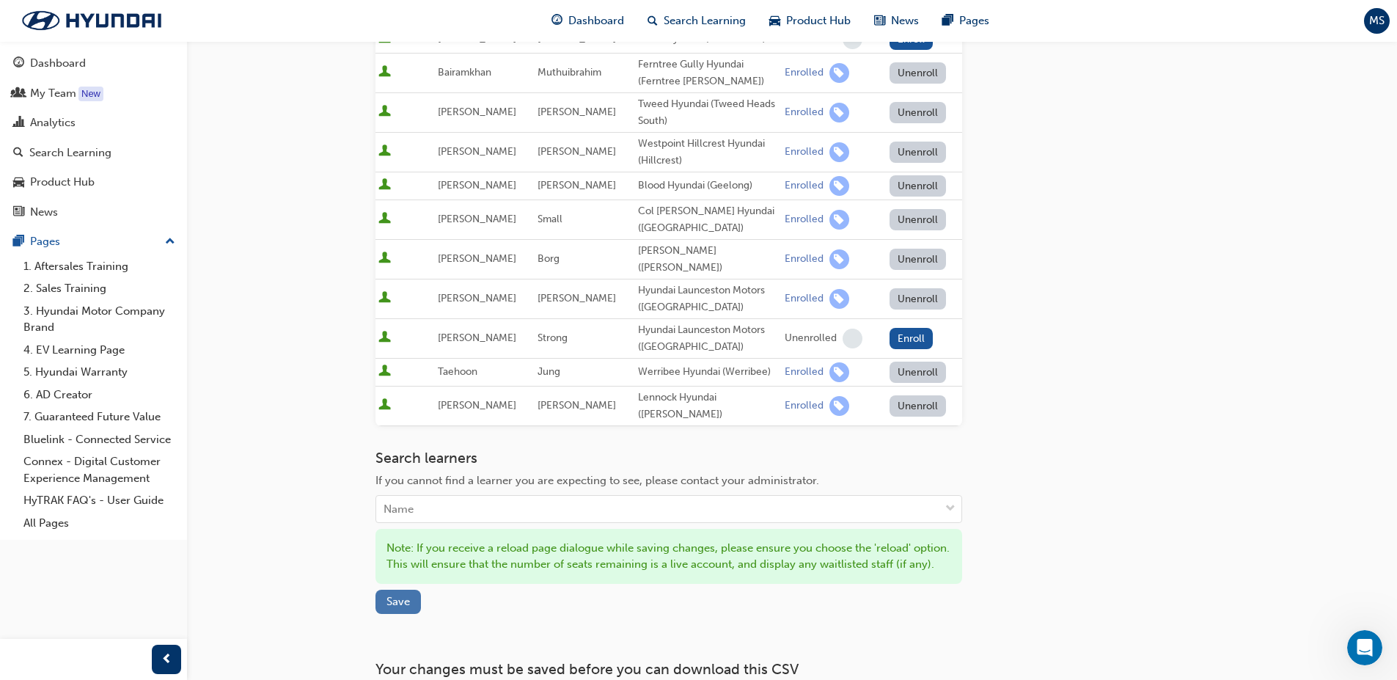
click at [409, 595] on span "Save" at bounding box center [398, 601] width 23 height 13
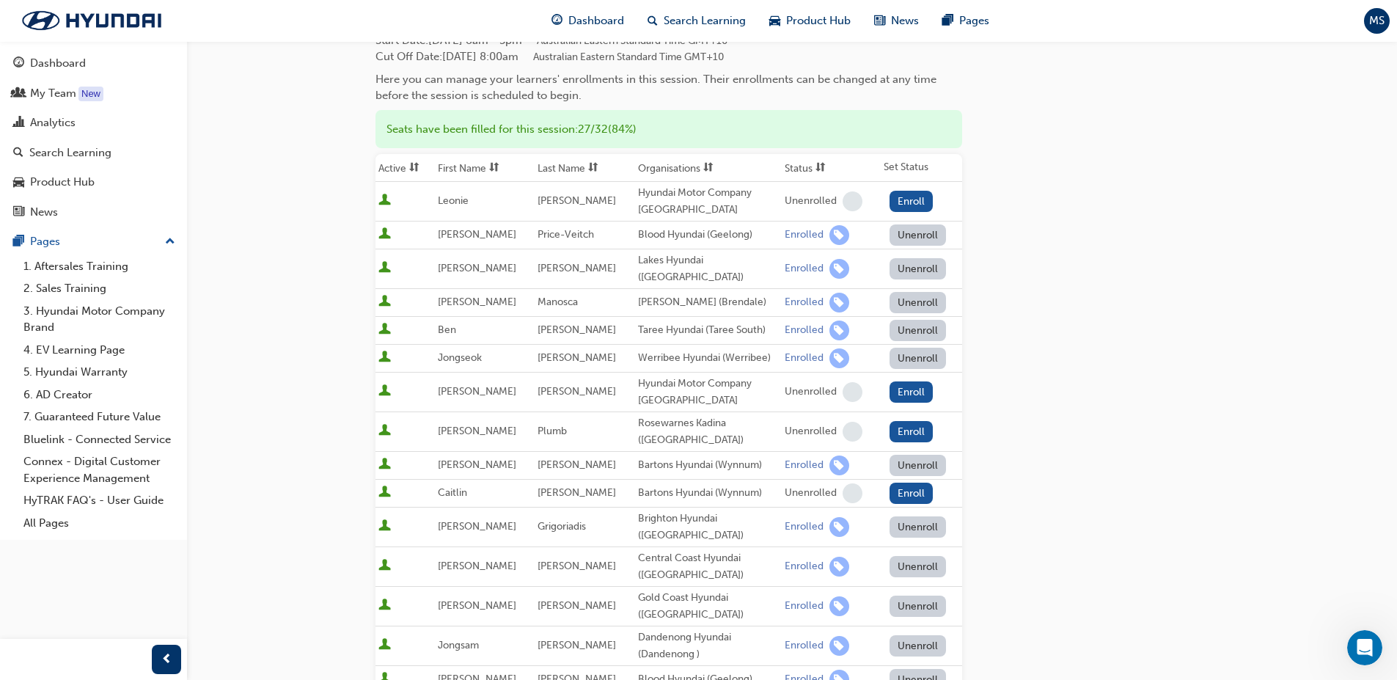
scroll to position [147, 0]
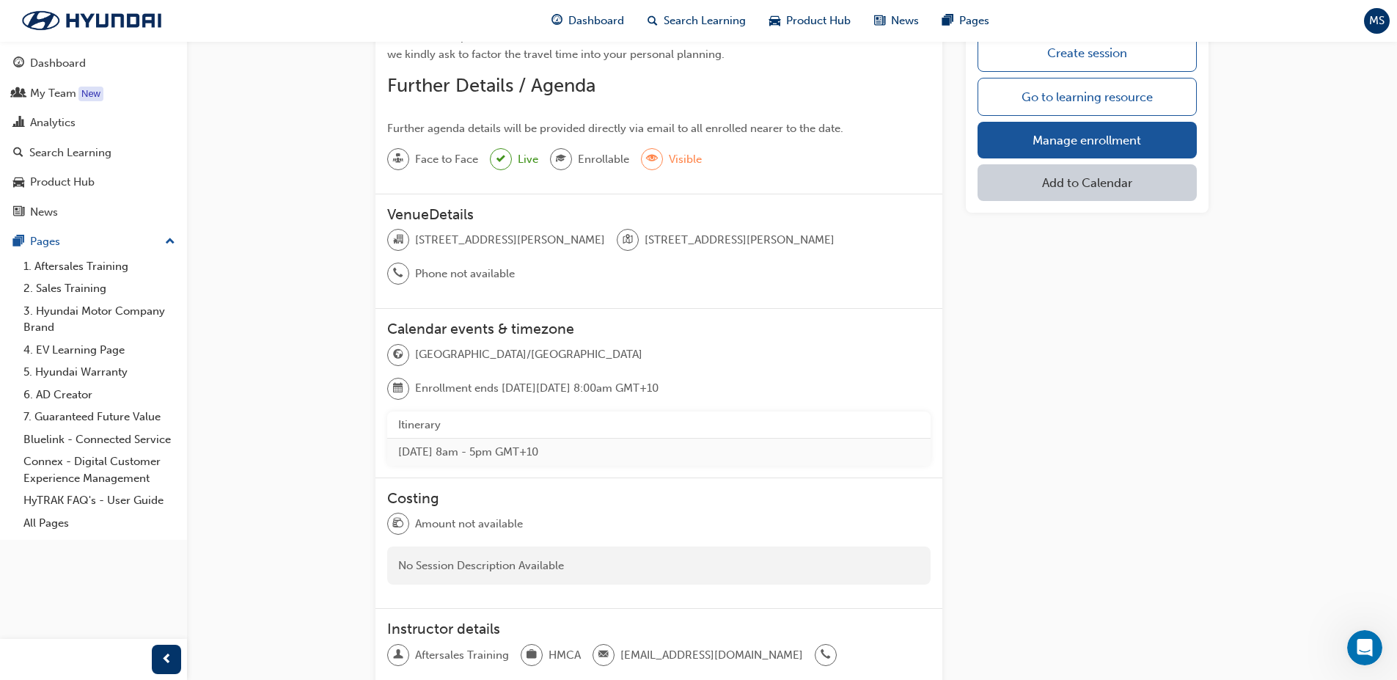
scroll to position [1041, 0]
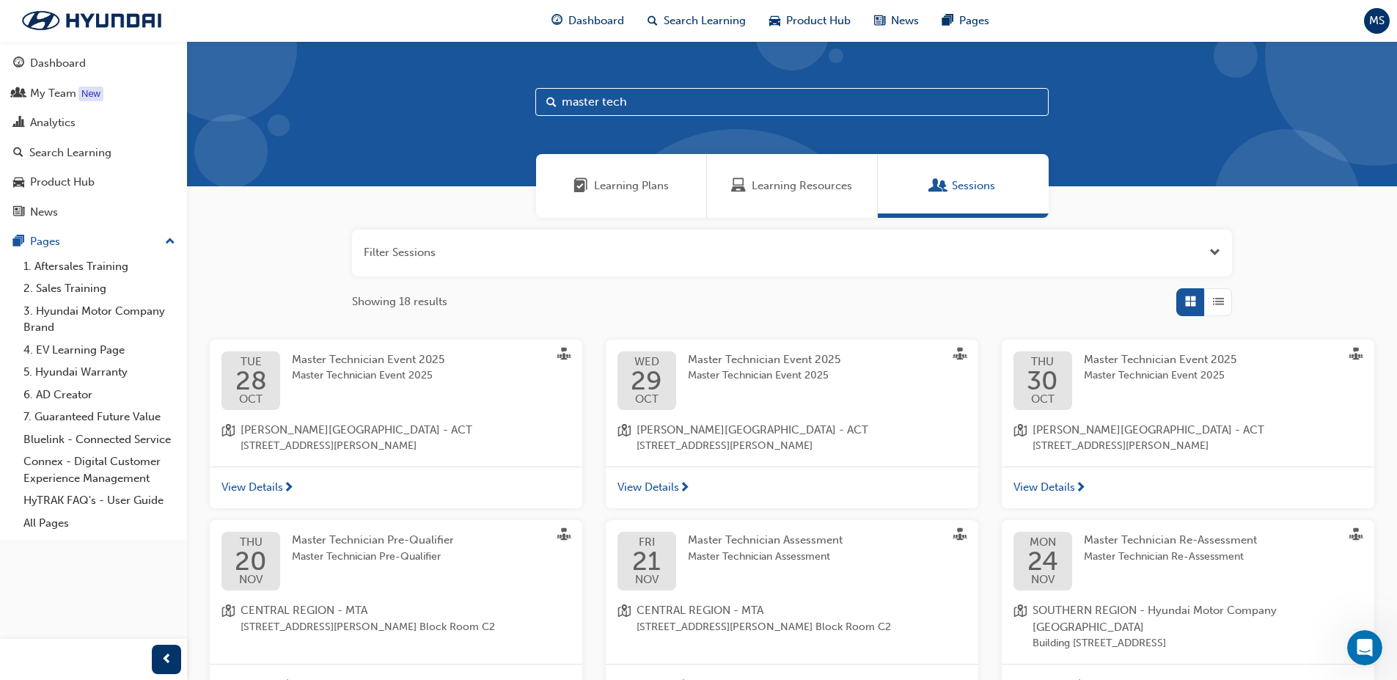
click at [268, 486] on span "View Details" at bounding box center [253, 487] width 62 height 17
click at [662, 381] on span "29" at bounding box center [647, 380] width 32 height 26
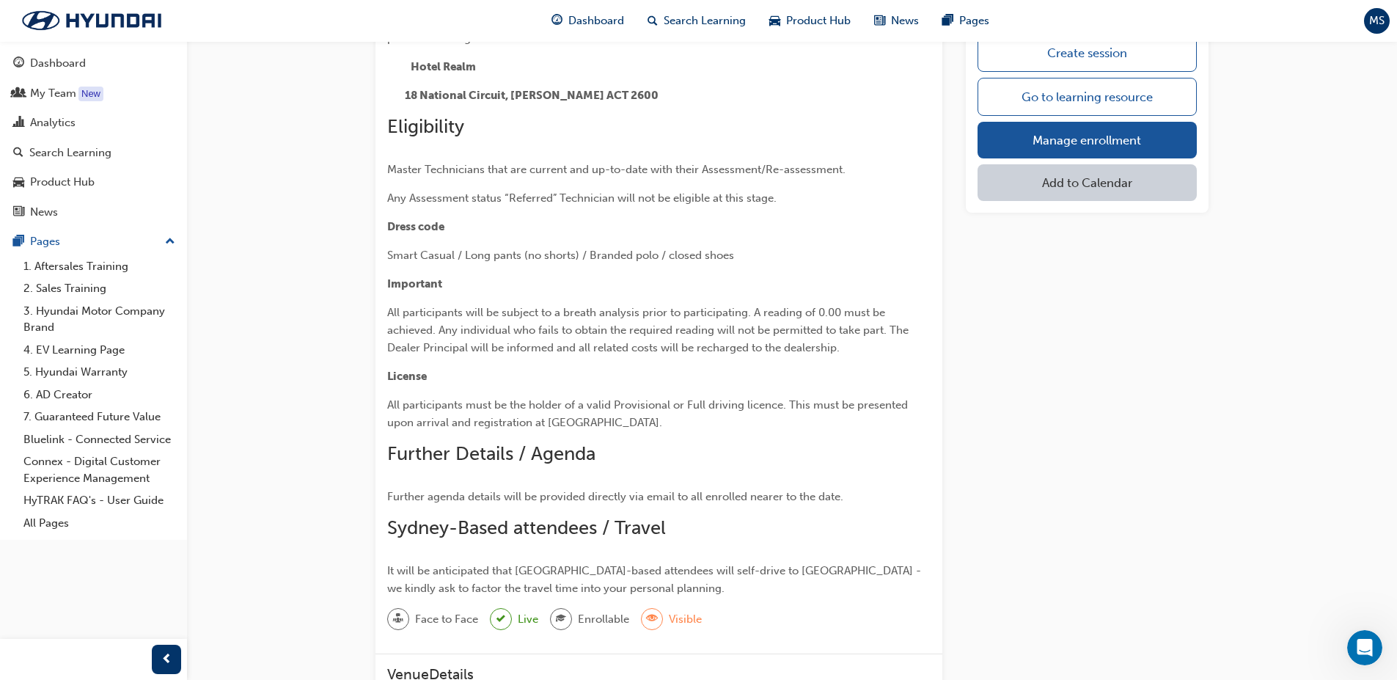
scroll to position [513, 0]
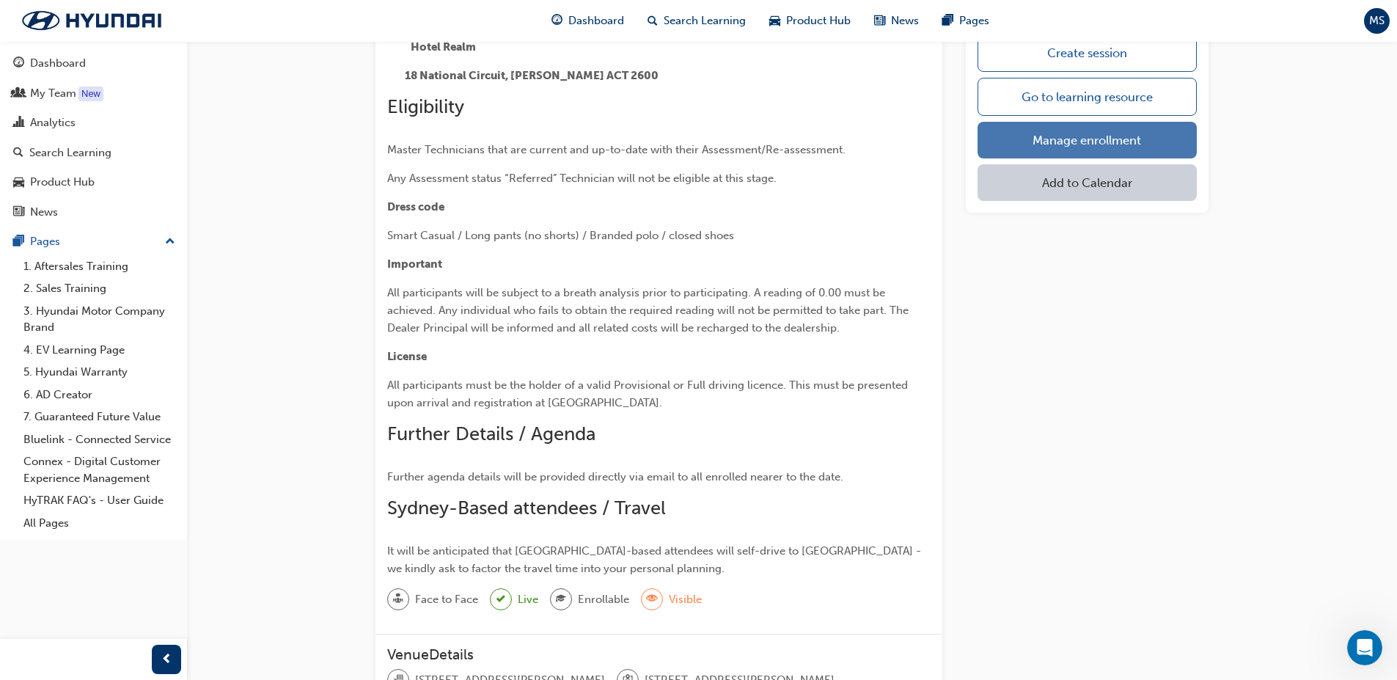
click at [1038, 134] on link "Manage enrollment" at bounding box center [1087, 140] width 219 height 37
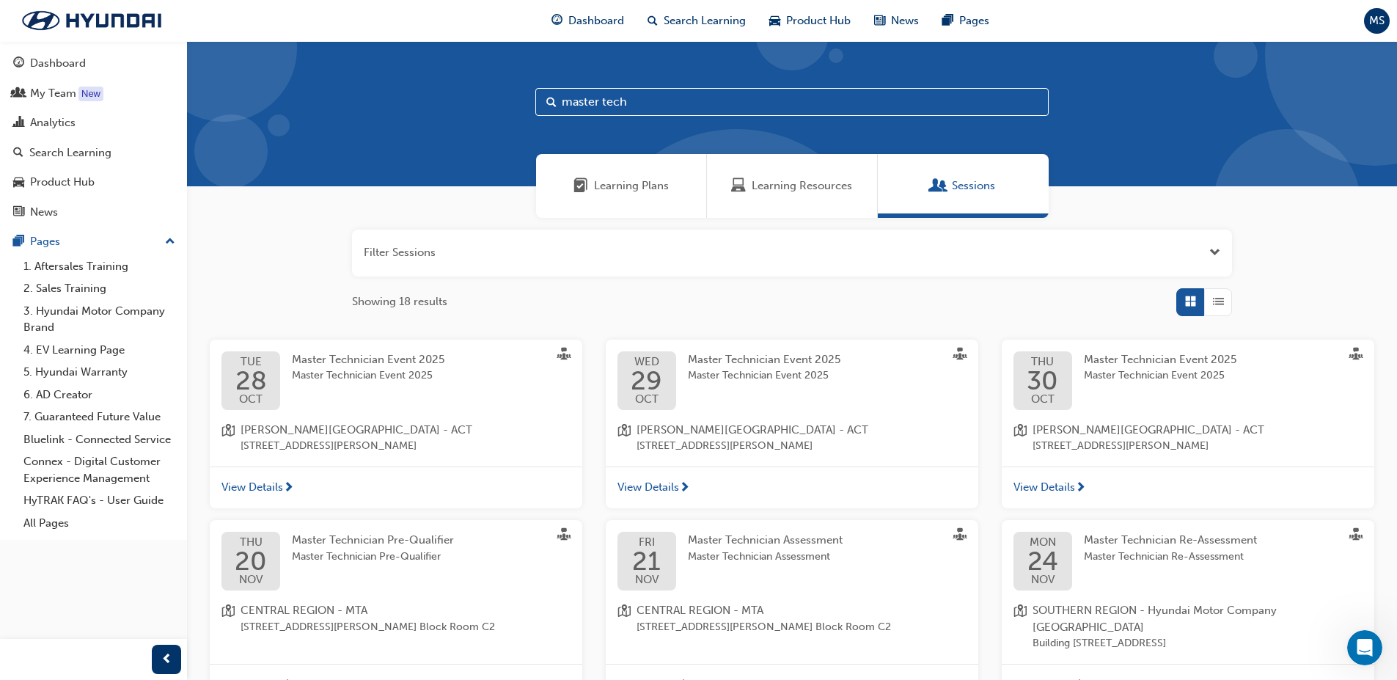
click at [382, 362] on span "Master Technician Event 2025" at bounding box center [368, 359] width 153 height 13
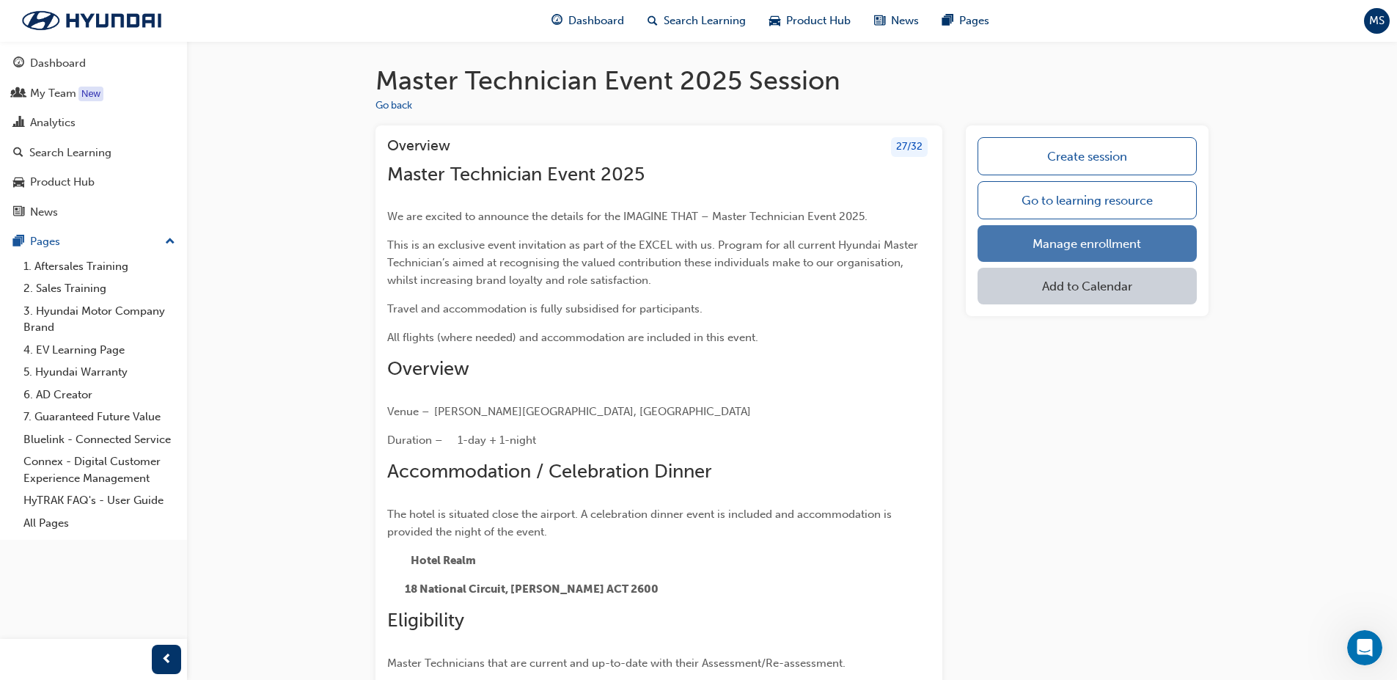
click at [1088, 235] on link "Manage enrollment" at bounding box center [1087, 243] width 219 height 37
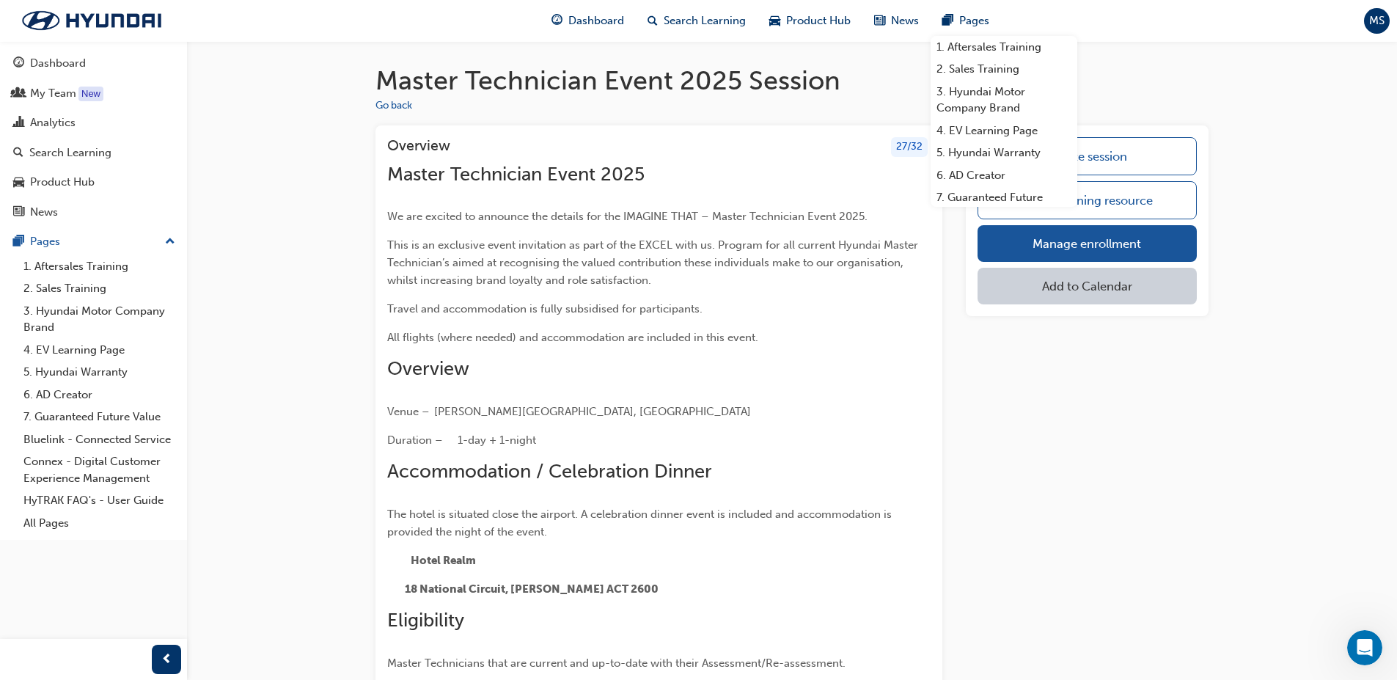
click at [1130, 97] on ul "Go back" at bounding box center [792, 106] width 833 height 18
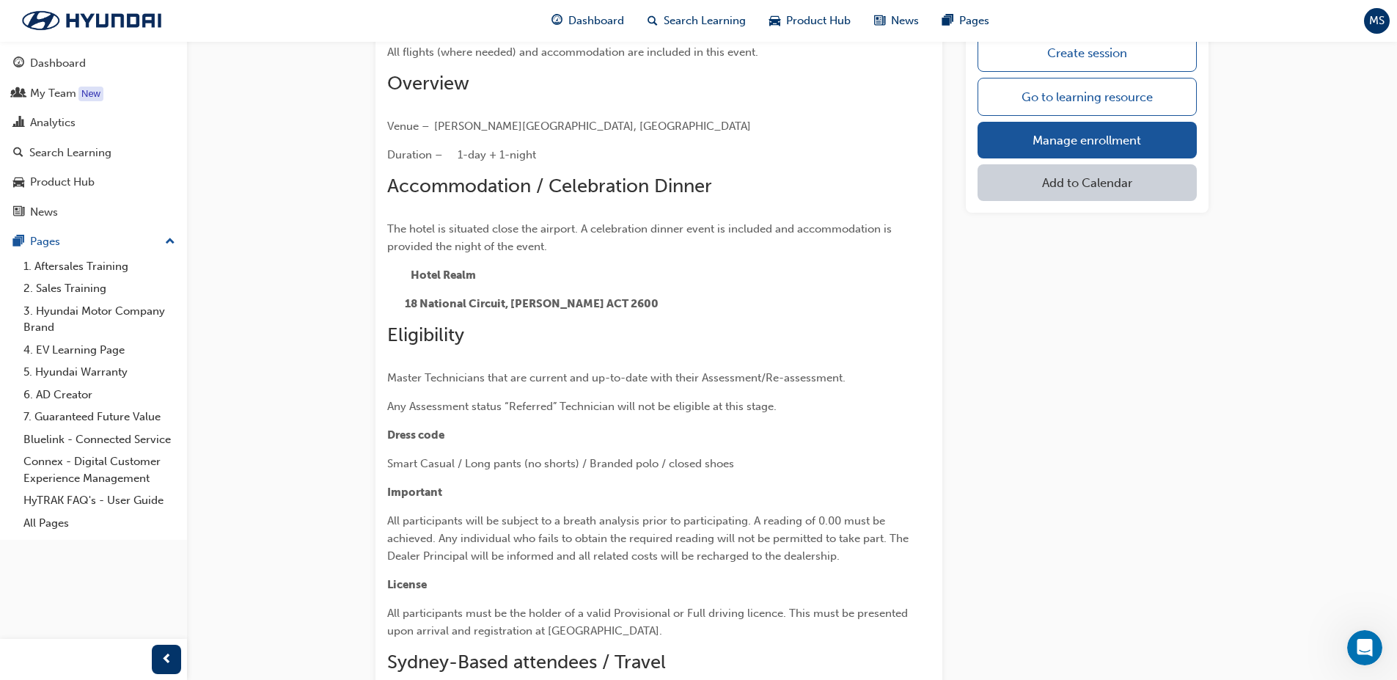
scroll to position [293, 0]
